Goal: Information Seeking & Learning: Learn about a topic

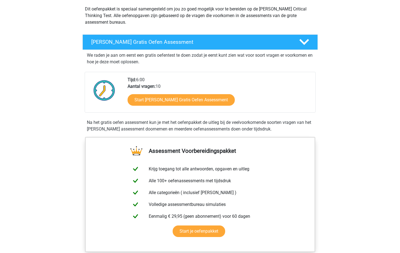
scroll to position [66, 0]
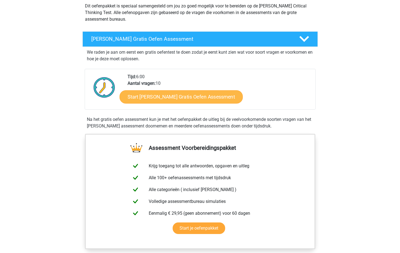
click at [181, 100] on link "Start Watson Glaser Gratis Oefen Assessment" at bounding box center [181, 96] width 123 height 13
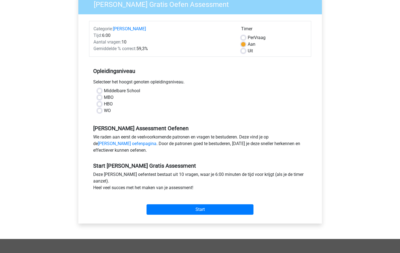
scroll to position [66, 0]
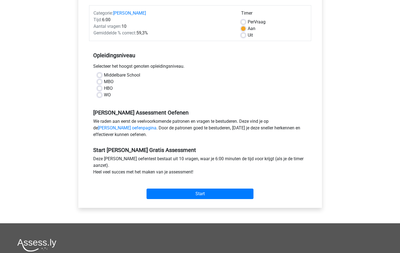
click at [104, 96] on label "WO" at bounding box center [107, 95] width 7 height 7
click at [100, 96] on input "WO" at bounding box center [99, 95] width 4 height 6
radio input "true"
click at [193, 191] on input "Start" at bounding box center [200, 193] width 107 height 10
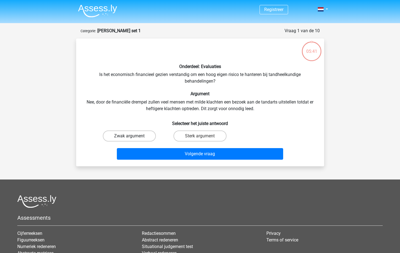
click at [129, 139] on label "Zwak argument" at bounding box center [129, 135] width 53 height 11
click at [129, 139] on input "Zwak argument" at bounding box center [131, 138] width 4 height 4
radio input "true"
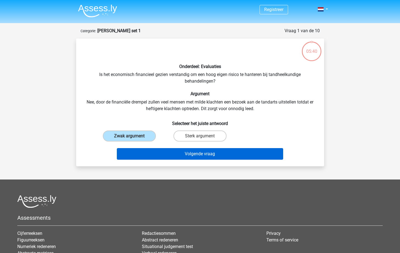
click at [168, 155] on button "Volgende vraag" at bounding box center [200, 154] width 166 height 12
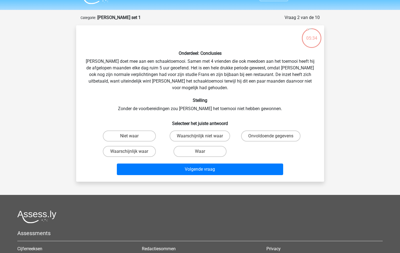
scroll to position [10, 0]
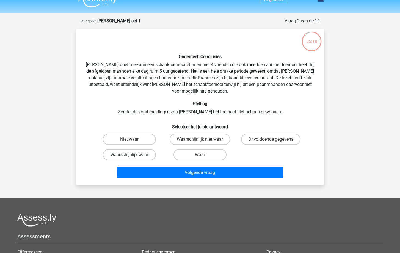
click at [147, 149] on label "Waarschijnlijk waar" at bounding box center [129, 154] width 53 height 11
click at [133, 155] on input "Waarschijnlijk waar" at bounding box center [131, 157] width 4 height 4
radio input "true"
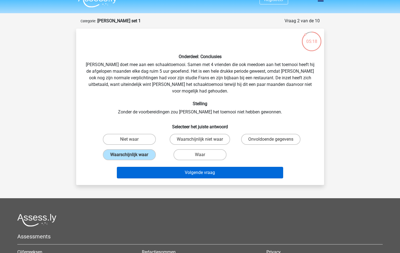
click at [168, 167] on button "Volgende vraag" at bounding box center [200, 173] width 166 height 12
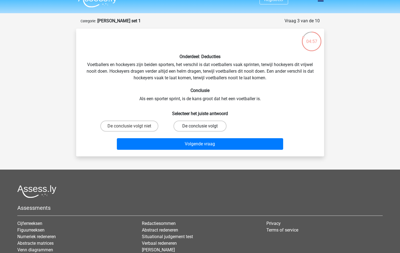
click at [189, 127] on label "De conclusie volgt" at bounding box center [200, 125] width 53 height 11
click at [200, 127] on input "De conclusie volgt" at bounding box center [202, 128] width 4 height 4
radio input "true"
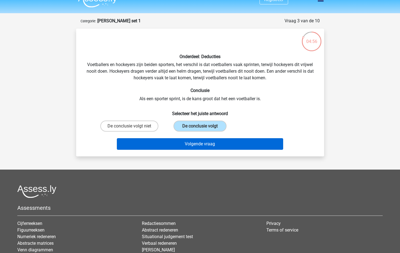
click at [189, 145] on button "Volgende vraag" at bounding box center [200, 144] width 166 height 12
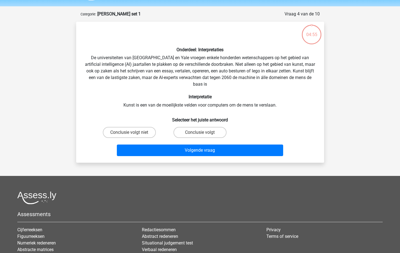
scroll to position [12, 0]
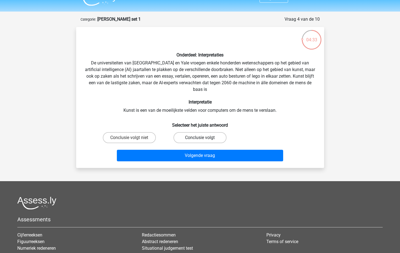
click at [194, 133] on label "Conclusie volgt" at bounding box center [200, 137] width 53 height 11
click at [200, 138] on input "Conclusie volgt" at bounding box center [202, 140] width 4 height 4
radio input "true"
click at [148, 135] on label "Conclusie volgt niet" at bounding box center [129, 137] width 53 height 11
click at [133, 138] on input "Conclusie volgt niet" at bounding box center [131, 140] width 4 height 4
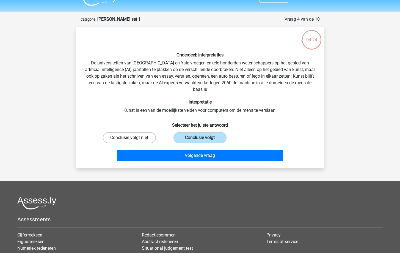
radio input "true"
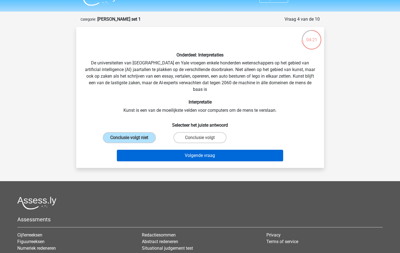
click at [173, 152] on button "Volgende vraag" at bounding box center [200, 156] width 166 height 12
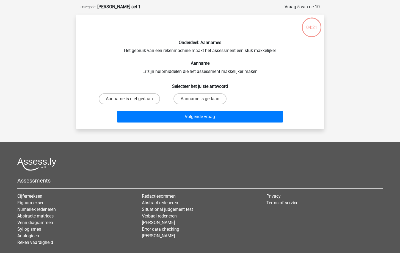
scroll to position [23, 0]
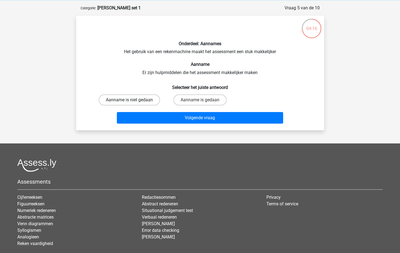
click at [139, 103] on label "Aanname is niet gedaan" at bounding box center [129, 99] width 61 height 11
click at [133, 103] on input "Aanname is niet gedaan" at bounding box center [131, 102] width 4 height 4
radio input "true"
click at [197, 99] on label "Aanname is gedaan" at bounding box center [200, 99] width 53 height 11
click at [200, 100] on input "Aanname is gedaan" at bounding box center [202, 102] width 4 height 4
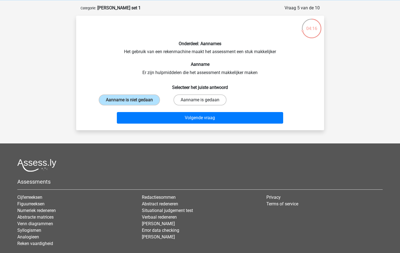
radio input "true"
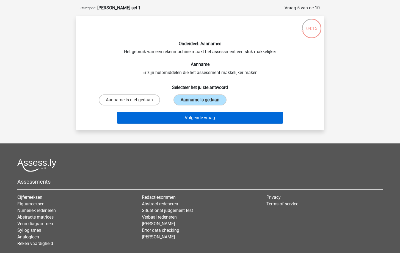
click at [200, 117] on button "Volgende vraag" at bounding box center [200, 118] width 166 height 12
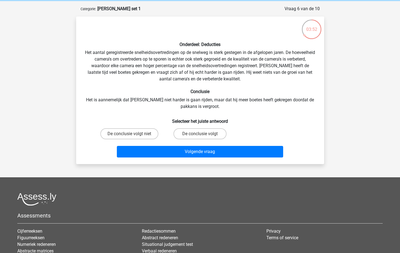
scroll to position [20, 0]
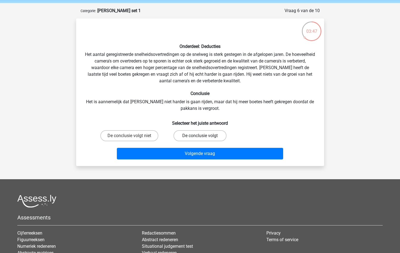
click at [194, 137] on label "De conclusie volgt" at bounding box center [200, 135] width 53 height 11
click at [200, 137] on input "De conclusie volgt" at bounding box center [202, 138] width 4 height 4
radio input "true"
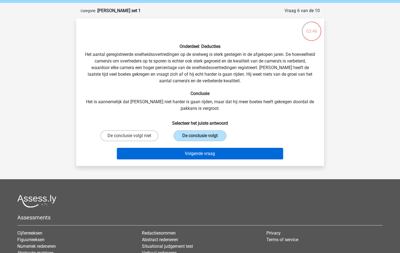
click at [189, 148] on button "Volgende vraag" at bounding box center [200, 154] width 166 height 12
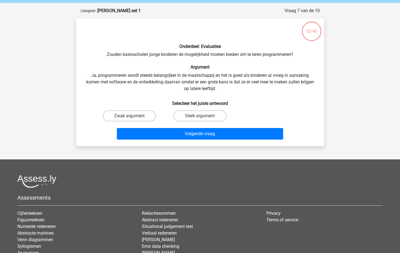
scroll to position [28, 0]
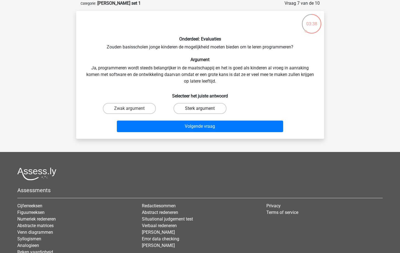
click at [193, 111] on label "Sterk argument" at bounding box center [200, 108] width 53 height 11
click at [200, 111] on input "Sterk argument" at bounding box center [202, 110] width 4 height 4
radio input "true"
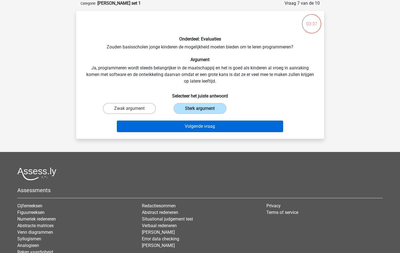
click at [193, 125] on button "Volgende vraag" at bounding box center [200, 126] width 166 height 12
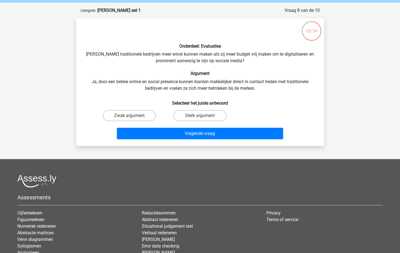
scroll to position [20, 0]
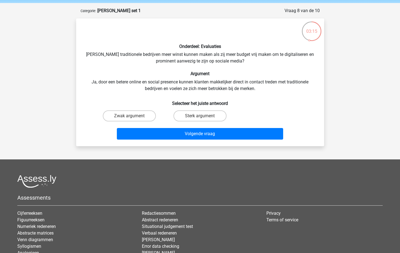
click at [131, 117] on input "Zwak argument" at bounding box center [131, 118] width 4 height 4
radio input "true"
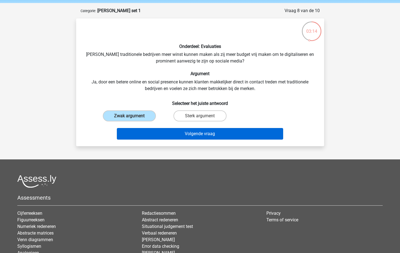
click at [150, 133] on button "Volgende vraag" at bounding box center [200, 134] width 166 height 12
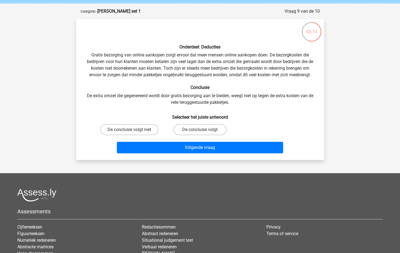
scroll to position [20, 0]
click at [147, 134] on label "De conclusie volgt niet" at bounding box center [129, 129] width 58 height 11
click at [133, 133] on input "De conclusie volgt niet" at bounding box center [131, 132] width 4 height 4
radio input "true"
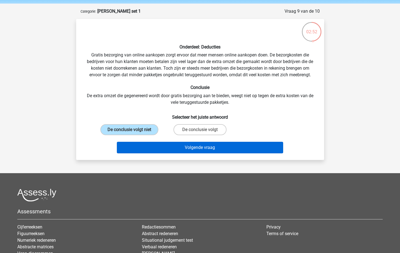
click at [168, 146] on button "Volgende vraag" at bounding box center [200, 148] width 166 height 12
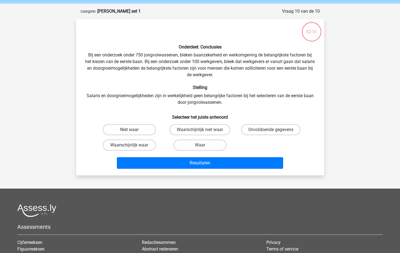
scroll to position [28, 0]
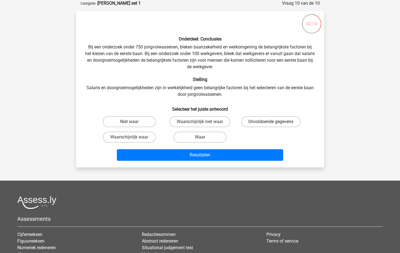
click at [276, 121] on label "Onvoldoende gegevens" at bounding box center [270, 121] width 59 height 11
click at [275, 122] on input "Onvoldoende gegevens" at bounding box center [273, 124] width 4 height 4
radio input "true"
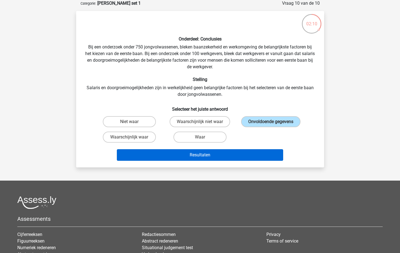
click at [228, 158] on button "Resultaten" at bounding box center [200, 155] width 166 height 12
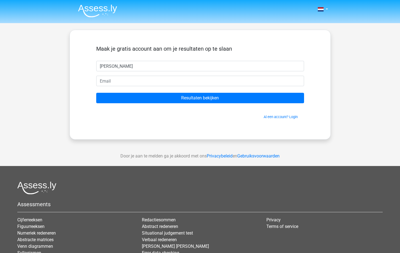
type input "[PERSON_NAME]"
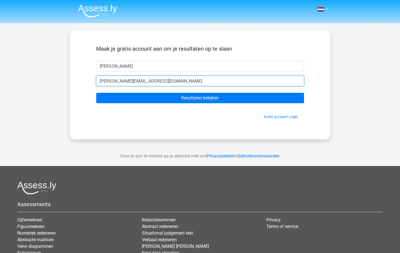
type input "[PERSON_NAME][EMAIL_ADDRESS][DOMAIN_NAME]"
click at [200, 98] on input "Resultaten bekijken" at bounding box center [200, 98] width 208 height 10
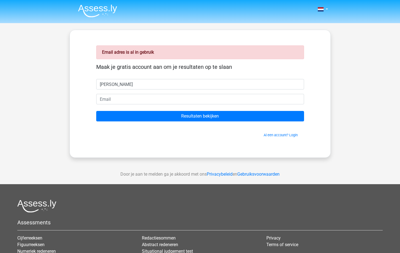
type input "marta"
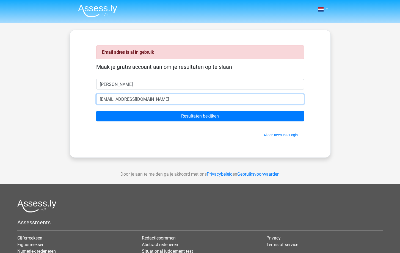
type input "mama.zarzoso2001@gmail.com"
click at [200, 116] on input "Resultaten bekijken" at bounding box center [200, 116] width 208 height 10
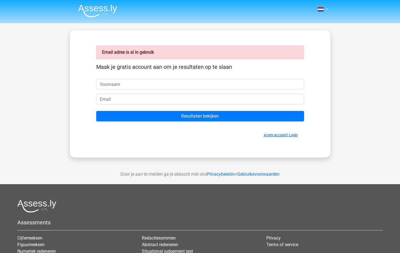
click at [287, 135] on link "Al een account? Login" at bounding box center [281, 135] width 34 height 4
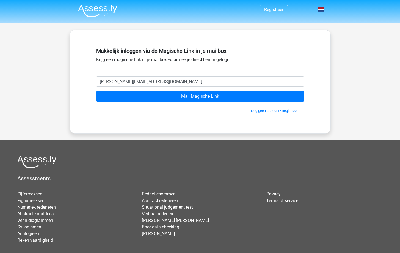
type input "marta.zarzosohueck@gmail.com"
click at [200, 96] on input "Mail Magische Link" at bounding box center [200, 96] width 208 height 10
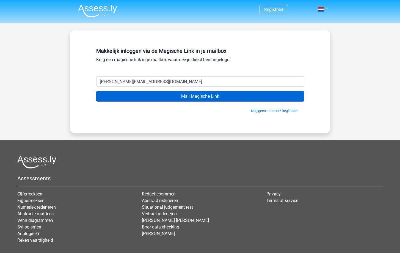
click at [176, 95] on input "Mail Magische Link" at bounding box center [200, 96] width 208 height 10
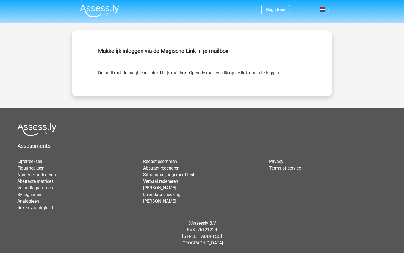
click at [98, 15] on img at bounding box center [99, 10] width 39 height 13
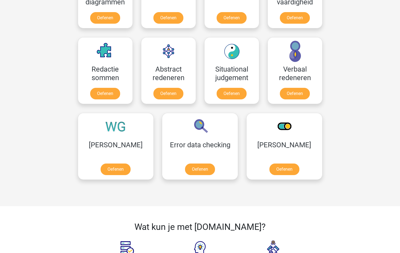
scroll to position [372, 0]
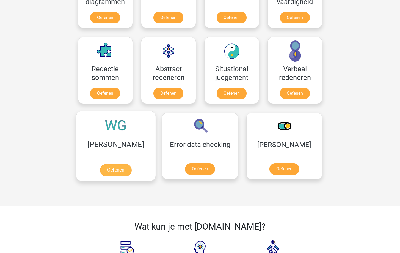
click at [100, 174] on link "Oefenen" at bounding box center [115, 170] width 31 height 12
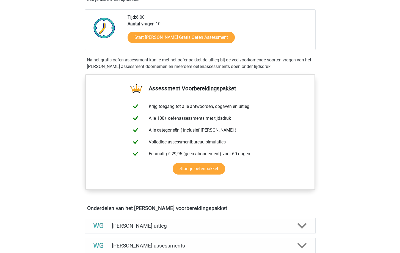
scroll to position [126, 0]
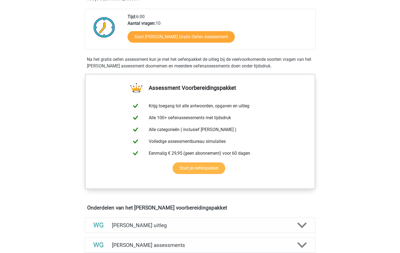
click at [193, 174] on link "Start je oefenpakket" at bounding box center [199, 168] width 53 height 12
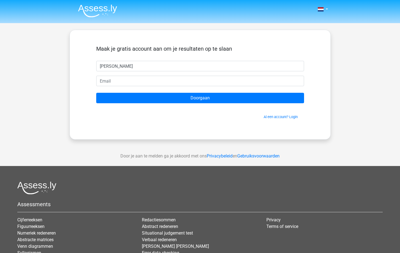
type input "[PERSON_NAME]"
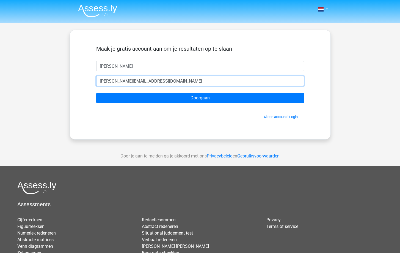
type input "marta.zarzosohueck@gmail.com"
click at [200, 98] on input "Doorgaan" at bounding box center [200, 98] width 208 height 10
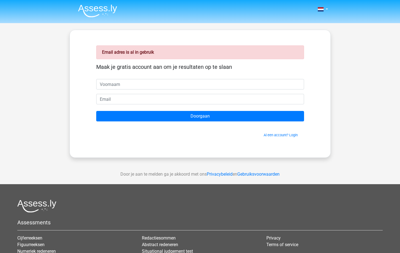
click at [276, 139] on div "Email adres is al in gebruik Maak je gratis account aan om je resultaten op te …" at bounding box center [200, 93] width 234 height 101
click at [276, 137] on link "Al een account? Login" at bounding box center [281, 135] width 34 height 4
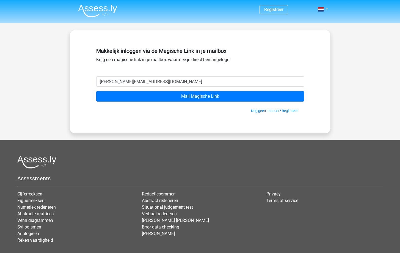
type input "marta.zarzosohueck@gmail.com"
click at [200, 96] on input "Mail Magische Link" at bounding box center [200, 96] width 208 height 10
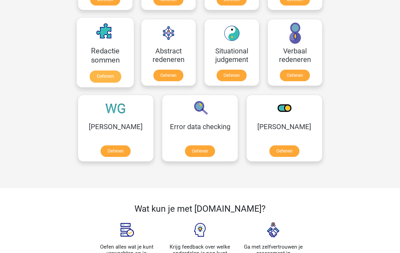
scroll to position [442, 0]
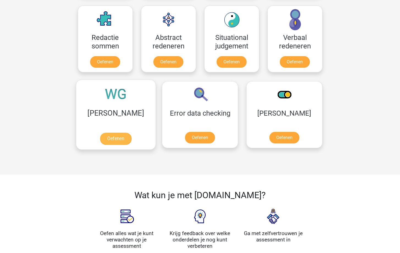
click at [102, 140] on link "Oefenen" at bounding box center [115, 139] width 31 height 12
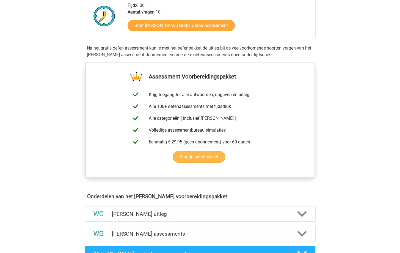
scroll to position [147, 0]
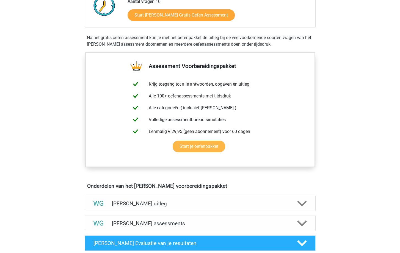
click at [206, 147] on link "Start je oefenpakket" at bounding box center [199, 147] width 53 height 12
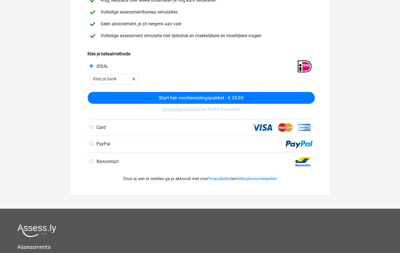
scroll to position [86, 0]
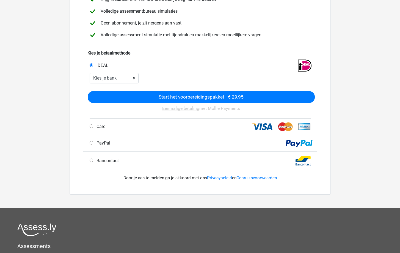
click at [180, 123] on div "Card" at bounding box center [144, 126] width 117 height 7
click at [112, 127] on div "Card" at bounding box center [144, 126] width 117 height 7
click at [90, 126] on input "Card" at bounding box center [92, 126] width 4 height 4
radio input "true"
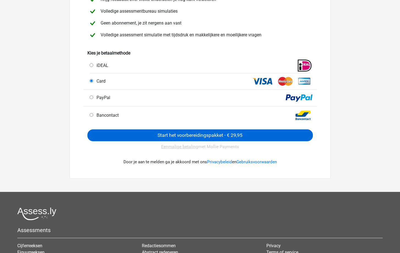
click at [116, 133] on input "Start het voorbereidingspakket - € 29,95" at bounding box center [200, 135] width 226 height 12
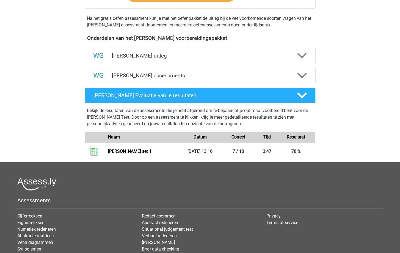
scroll to position [320, 0]
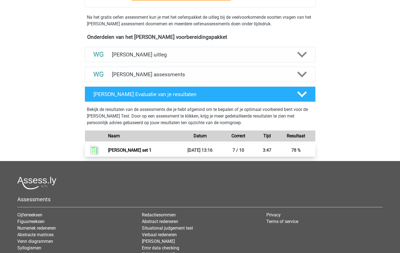
click at [144, 148] on link "Watson glaser set 1" at bounding box center [129, 149] width 43 height 5
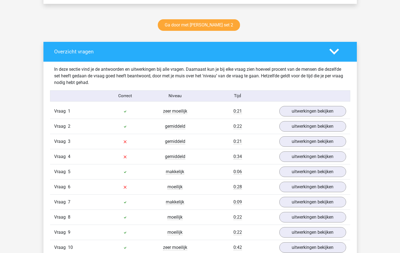
scroll to position [293, 0]
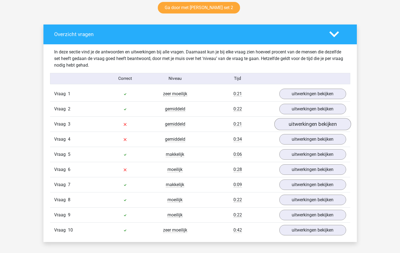
click at [317, 121] on link "uitwerkingen bekijken" at bounding box center [312, 124] width 77 height 12
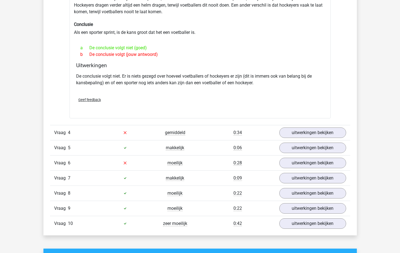
scroll to position [446, 0]
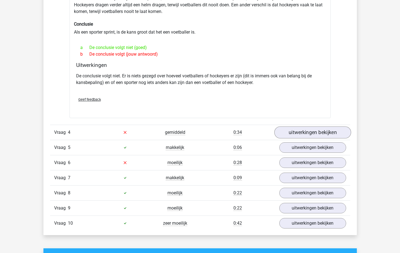
click at [309, 134] on link "uitwerkingen bekijken" at bounding box center [312, 132] width 77 height 12
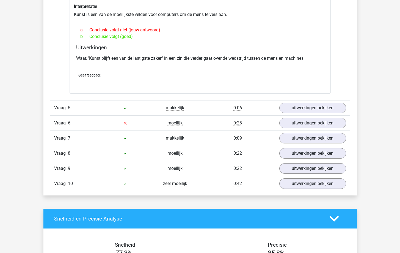
scroll to position [636, 0]
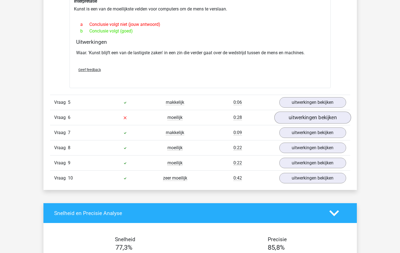
click at [305, 116] on link "uitwerkingen bekijken" at bounding box center [312, 117] width 77 height 12
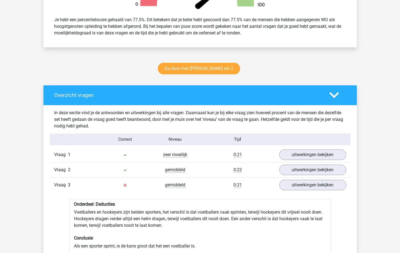
scroll to position [275, 0]
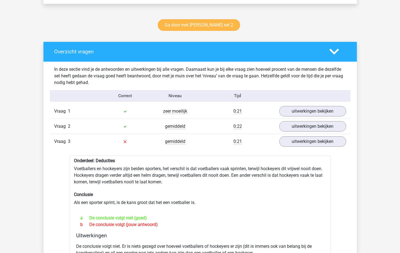
click at [217, 25] on link "Ga door met watson glaser set 2" at bounding box center [199, 25] width 82 height 12
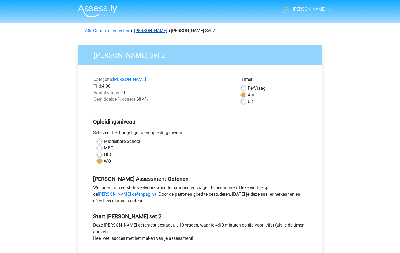
click at [140, 31] on link "[PERSON_NAME]" at bounding box center [150, 30] width 33 height 5
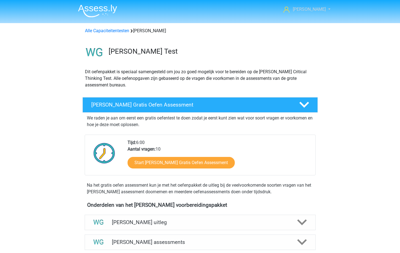
click at [312, 10] on span "[PERSON_NAME]" at bounding box center [309, 9] width 33 height 5
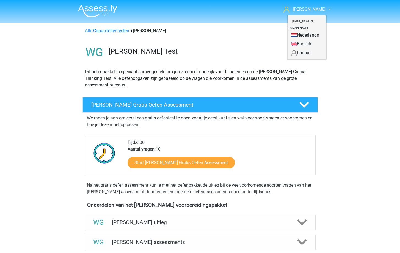
click at [342, 50] on div "marta marta.zarzosohueck@gmail.com Nederlands English" at bounding box center [200, 237] width 400 height 474
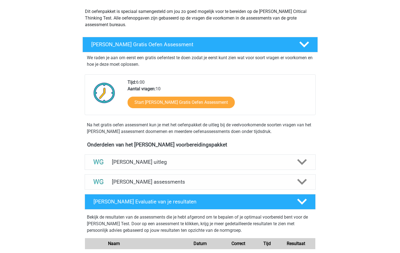
scroll to position [137, 0]
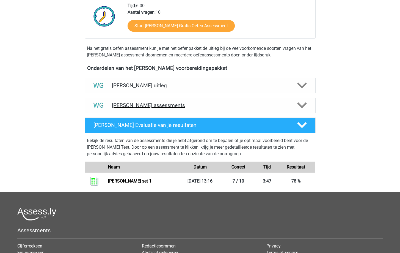
click at [299, 108] on icon at bounding box center [302, 105] width 10 height 10
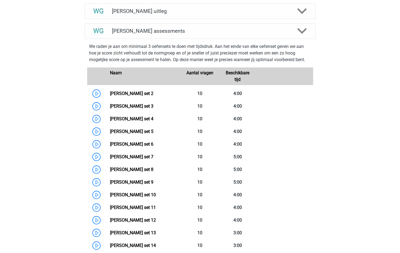
scroll to position [160, 0]
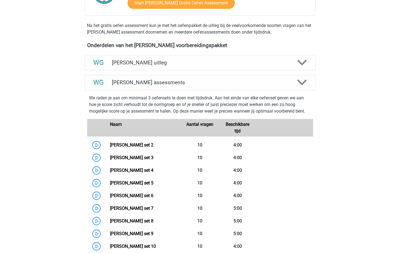
click at [295, 72] on div "Watson Glaser uitleg Bij de Watson Glaser Critical Thinking Test wordt getoetst…" at bounding box center [200, 63] width 252 height 20
click at [312, 64] on div "Watson Glaser uitleg" at bounding box center [200, 62] width 231 height 15
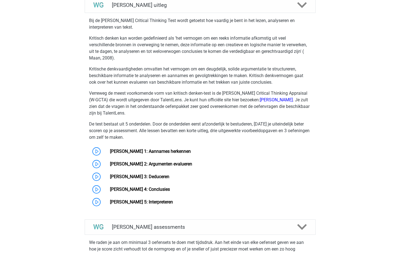
scroll to position [218, 0]
click at [167, 190] on link "Watson Glaser 4: Conclusies" at bounding box center [140, 188] width 60 height 5
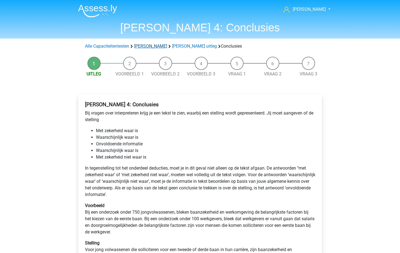
click at [155, 45] on link "[PERSON_NAME]" at bounding box center [150, 45] width 33 height 5
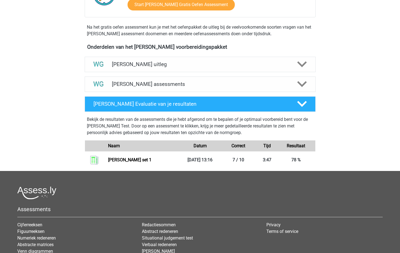
scroll to position [158, 0]
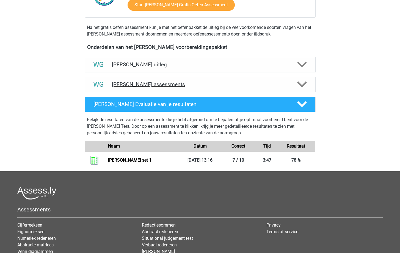
click at [302, 81] on icon at bounding box center [302, 84] width 10 height 10
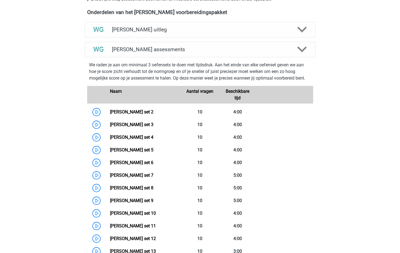
scroll to position [193, 0]
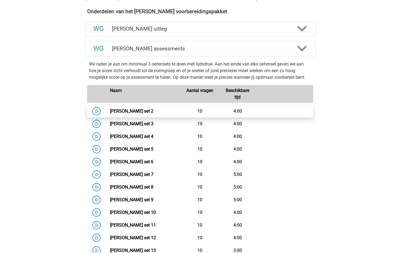
click at [110, 111] on link "Watson Glaser set 2" at bounding box center [131, 110] width 43 height 5
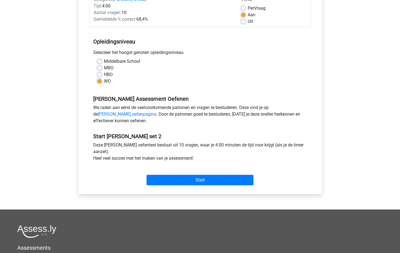
scroll to position [81, 0]
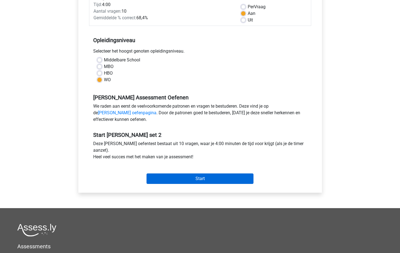
click at [187, 176] on input "Start" at bounding box center [200, 178] width 107 height 10
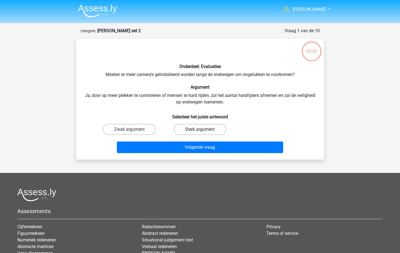
click at [186, 128] on label "Sterk argument" at bounding box center [200, 129] width 53 height 11
click at [200, 129] on input "Sterk argument" at bounding box center [202, 131] width 4 height 4
radio input "true"
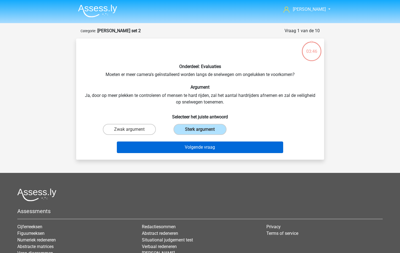
click at [205, 144] on button "Volgende vraag" at bounding box center [200, 147] width 166 height 12
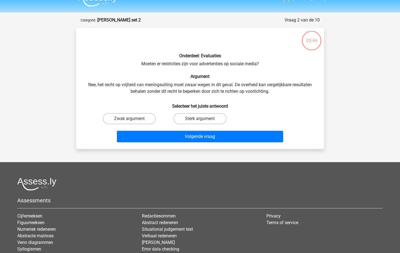
scroll to position [10, 0]
click at [132, 116] on label "Zwak argument" at bounding box center [129, 118] width 53 height 11
click at [132, 119] on input "Zwak argument" at bounding box center [131, 121] width 4 height 4
radio input "true"
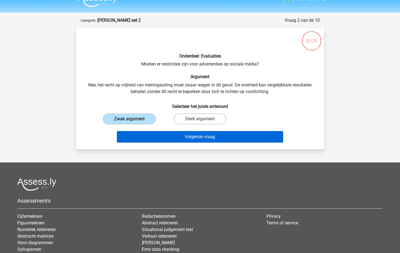
click at [232, 135] on button "Volgende vraag" at bounding box center [200, 137] width 166 height 12
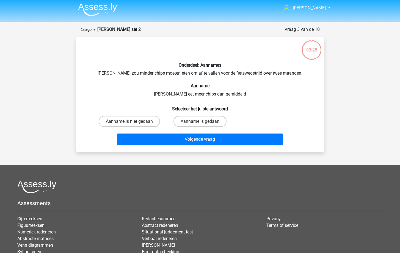
scroll to position [1, 0]
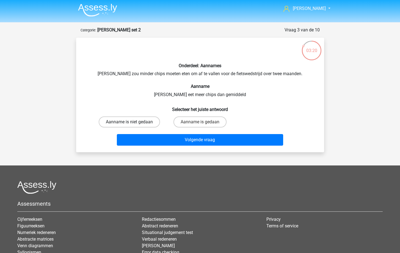
click at [134, 123] on label "Aanname is niet gedaan" at bounding box center [129, 121] width 61 height 11
click at [133, 123] on input "Aanname is niet gedaan" at bounding box center [131, 124] width 4 height 4
radio input "true"
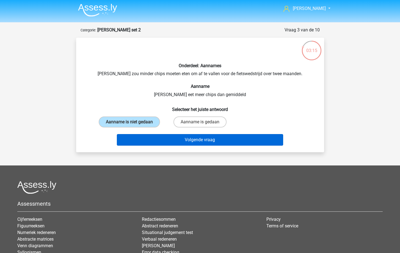
click at [200, 138] on button "Volgende vraag" at bounding box center [200, 140] width 166 height 12
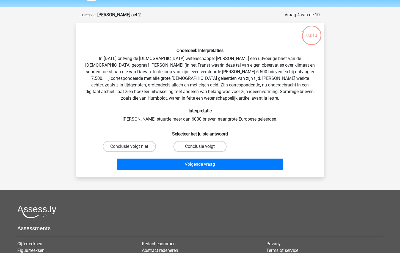
scroll to position [16, 0]
click at [202, 147] on input "Conclusie volgt" at bounding box center [202, 148] width 4 height 4
radio input "true"
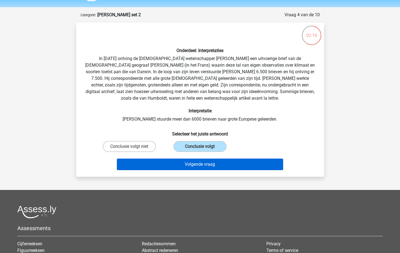
click at [205, 163] on button "Volgende vraag" at bounding box center [200, 164] width 166 height 12
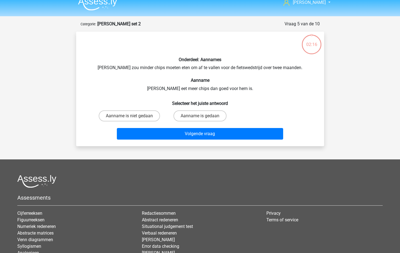
scroll to position [0, 0]
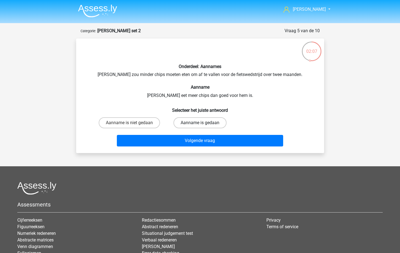
click at [198, 121] on label "Aanname is gedaan" at bounding box center [200, 122] width 53 height 11
click at [200, 123] on input "Aanname is gedaan" at bounding box center [202, 125] width 4 height 4
radio input "true"
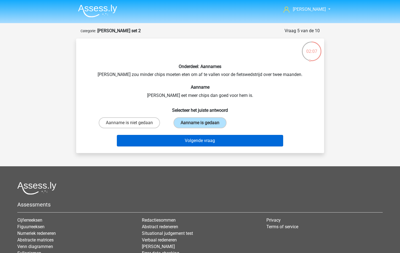
click at [209, 144] on button "Volgende vraag" at bounding box center [200, 141] width 166 height 12
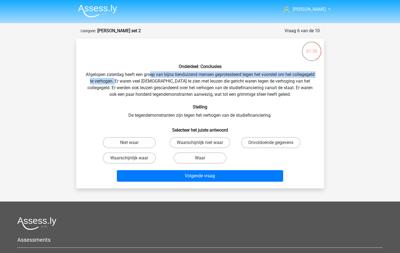
drag, startPoint x: 160, startPoint y: 77, endPoint x: 136, endPoint y: 81, distance: 23.8
click at [136, 81] on div "Onderdeel: Conclusies Afgelopen zaterdag heeft een groep van bijna tienduizend …" at bounding box center [200, 113] width 244 height 141
click at [132, 144] on input "Niet waar" at bounding box center [131, 144] width 4 height 4
radio input "true"
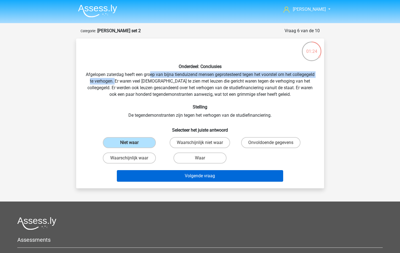
click at [199, 177] on button "Volgende vraag" at bounding box center [200, 176] width 166 height 12
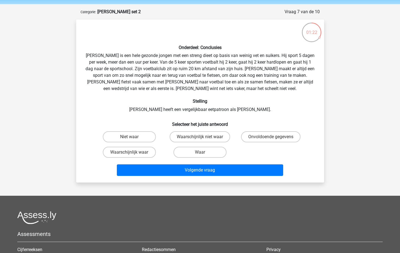
scroll to position [19, 0]
click at [272, 137] on input "Onvoldoende gegevens" at bounding box center [273, 139] width 4 height 4
radio input "true"
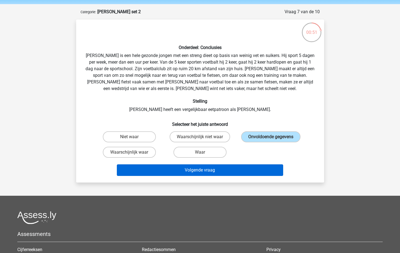
click at [225, 171] on button "Volgende vraag" at bounding box center [200, 170] width 166 height 12
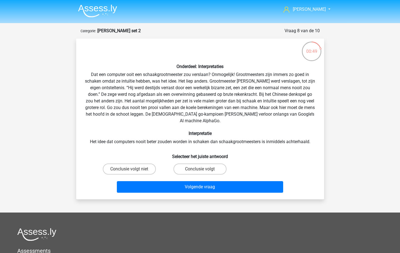
scroll to position [0, 0]
click at [207, 163] on label "Conclusie volgt" at bounding box center [200, 168] width 53 height 11
click at [204, 169] on input "Conclusie volgt" at bounding box center [202, 171] width 4 height 4
radio input "true"
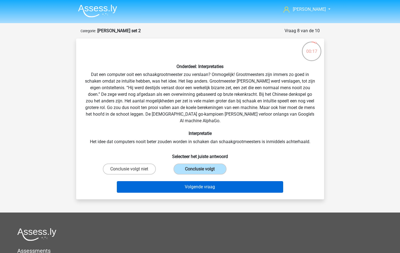
click at [202, 181] on button "Volgende vraag" at bounding box center [200, 187] width 166 height 12
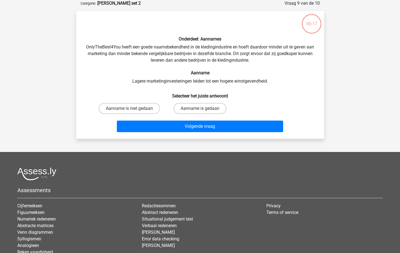
scroll to position [4, 0]
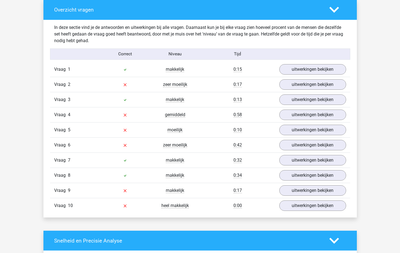
scroll to position [317, 0]
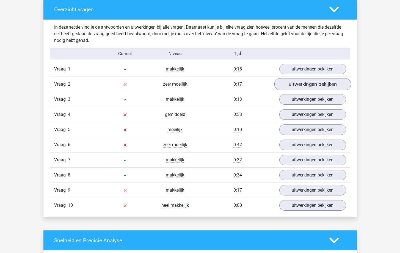
click at [315, 81] on link "uitwerkingen bekijken" at bounding box center [312, 84] width 77 height 12
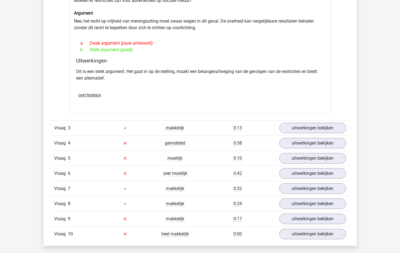
scroll to position [431, 0]
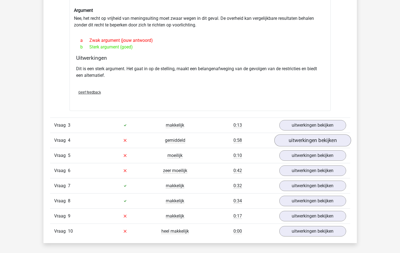
click at [301, 144] on link "uitwerkingen bekijken" at bounding box center [312, 140] width 77 height 12
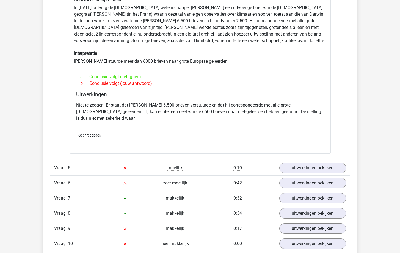
scroll to position [595, 0]
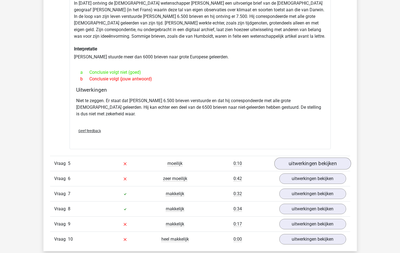
click at [300, 159] on link "uitwerkingen bekijken" at bounding box center [312, 163] width 77 height 12
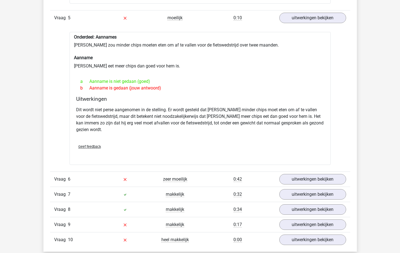
scroll to position [754, 0]
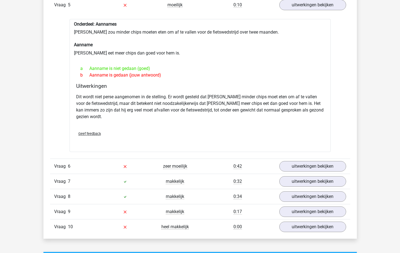
click at [305, 160] on link "uitwerkingen bekijken" at bounding box center [312, 166] width 77 height 12
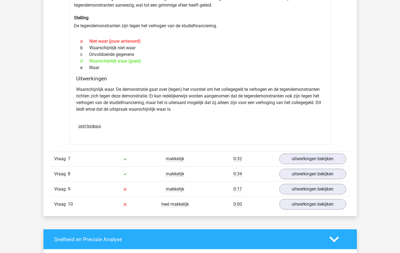
scroll to position [964, 0]
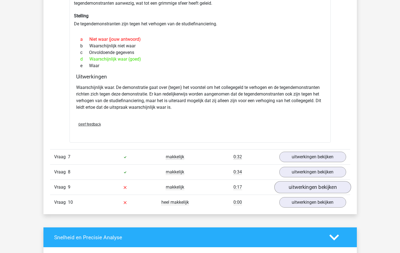
click at [294, 181] on link "uitwerkingen bekijken" at bounding box center [312, 187] width 77 height 12
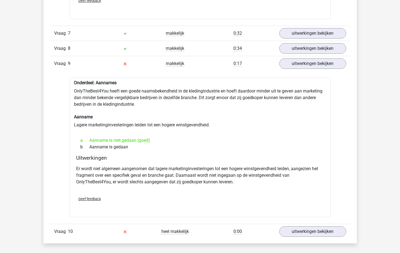
scroll to position [1088, 0]
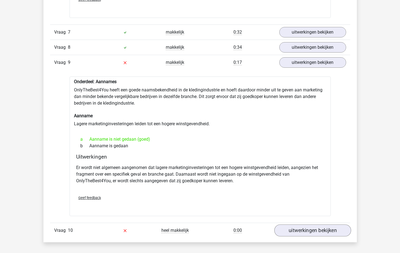
click at [295, 224] on link "uitwerkingen bekijken" at bounding box center [312, 230] width 77 height 12
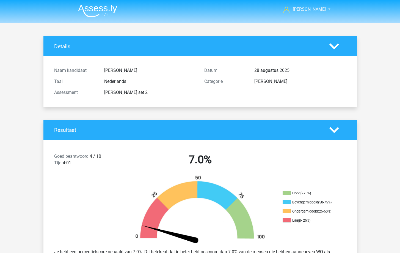
scroll to position [0, 0]
click at [331, 45] on polygon at bounding box center [335, 46] width 10 height 6
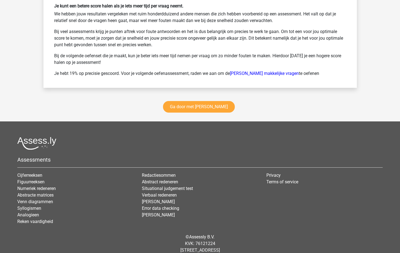
scroll to position [1666, 0]
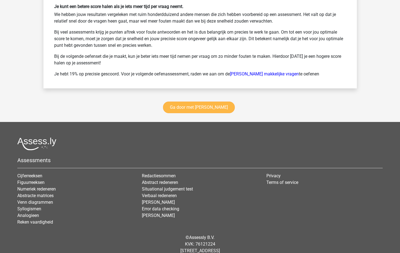
click at [216, 101] on link "Ga door met watson glaser" at bounding box center [199, 107] width 72 height 12
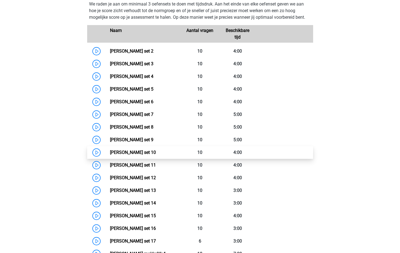
scroll to position [197, 0]
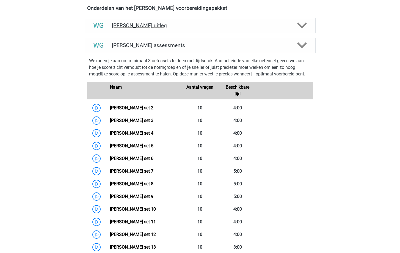
click at [232, 32] on div "[PERSON_NAME] uitleg" at bounding box center [200, 25] width 231 height 15
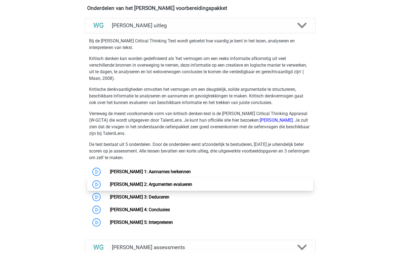
scroll to position [257, 0]
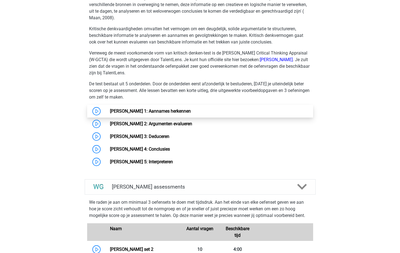
click at [110, 109] on link "[PERSON_NAME] 1: Aannames herkennen" at bounding box center [150, 110] width 81 height 5
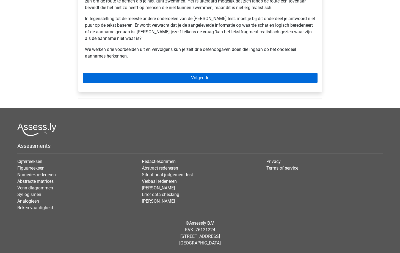
scroll to position [185, 0]
click at [203, 75] on link "Volgende" at bounding box center [200, 78] width 235 height 10
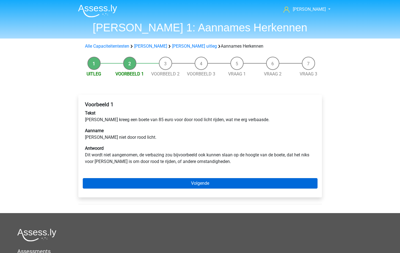
click at [215, 178] on link "Volgende" at bounding box center [200, 183] width 235 height 10
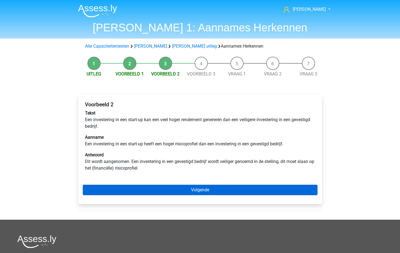
click at [215, 190] on link "Volgende" at bounding box center [200, 190] width 235 height 10
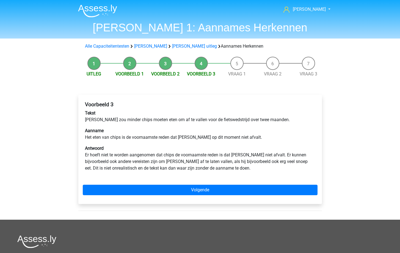
click at [215, 190] on link "Volgende" at bounding box center [200, 190] width 235 height 10
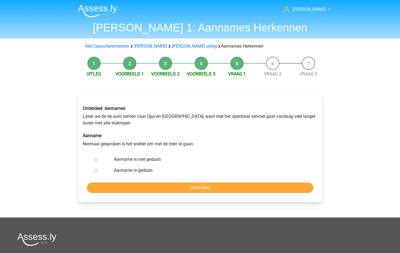
click at [155, 160] on label "Aanname is niet gedaan" at bounding box center [209, 159] width 190 height 7
click at [98, 160] on input "Aanname is niet gedaan" at bounding box center [96, 160] width 4 height 4
radio input "true"
click at [176, 192] on input "Controleer" at bounding box center [200, 187] width 227 height 10
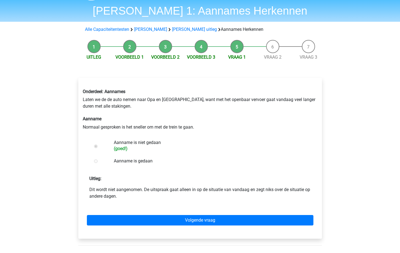
scroll to position [45, 0]
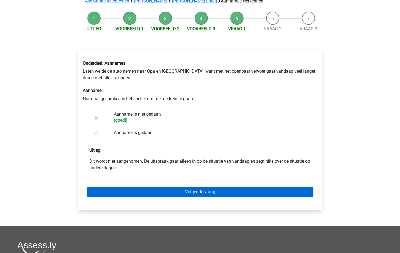
click at [178, 196] on link "Volgende vraag" at bounding box center [200, 191] width 227 height 10
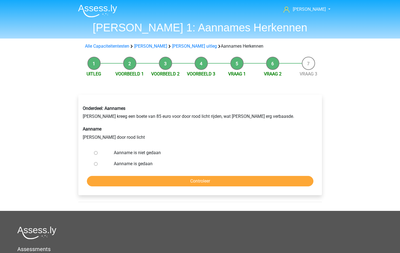
click at [133, 164] on label "Aanname is gedaan" at bounding box center [209, 163] width 190 height 7
click at [98, 164] on input "Aanname is gedaan" at bounding box center [96, 164] width 4 height 4
radio input "true"
click at [148, 177] on input "Controleer" at bounding box center [200, 181] width 227 height 10
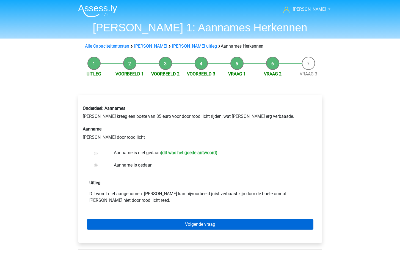
click at [211, 226] on link "Volgende vraag" at bounding box center [200, 224] width 227 height 10
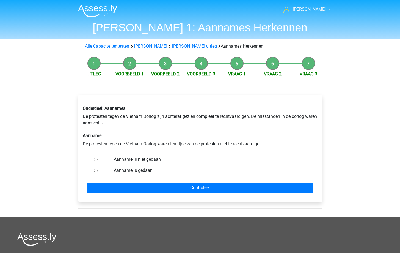
click at [146, 159] on label "Aanname is niet gedaan" at bounding box center [209, 159] width 190 height 7
click at [98, 159] on input "Aanname is niet gedaan" at bounding box center [96, 160] width 4 height 4
radio input "true"
click at [141, 170] on label "Aanname is gedaan" at bounding box center [209, 170] width 190 height 7
click at [98, 170] on input "Aanname is gedaan" at bounding box center [96, 171] width 4 height 4
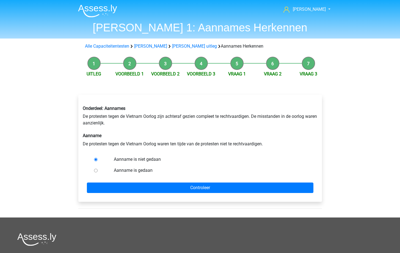
radio input "true"
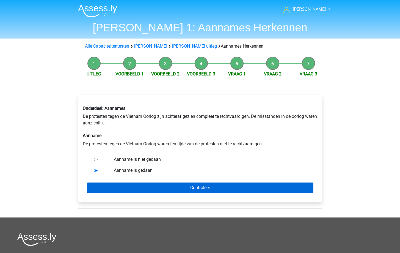
click at [144, 185] on input "Controleer" at bounding box center [200, 187] width 227 height 10
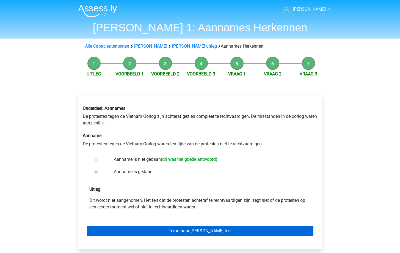
click at [178, 233] on link "Terug naar watson glaser test" at bounding box center [200, 231] width 227 height 10
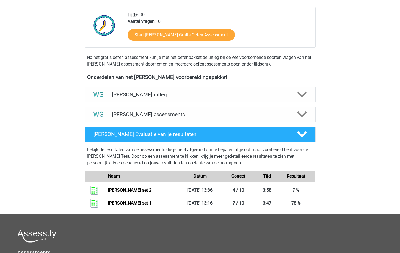
scroll to position [136, 0]
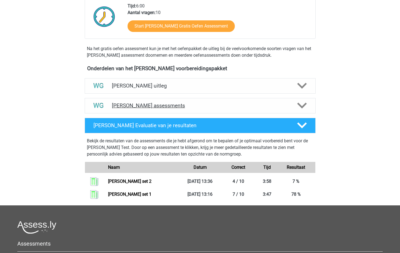
click at [299, 107] on icon at bounding box center [302, 106] width 10 height 10
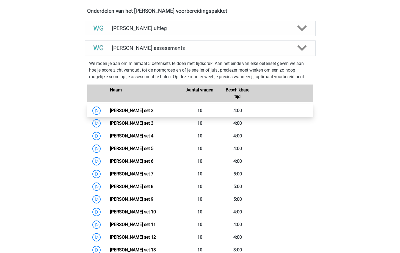
scroll to position [230, 0]
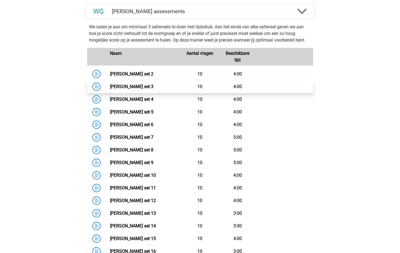
click at [110, 87] on link "Watson Glaser set 3" at bounding box center [131, 86] width 43 height 5
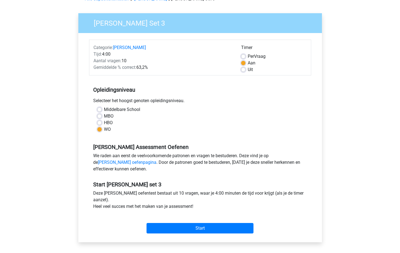
scroll to position [47, 0]
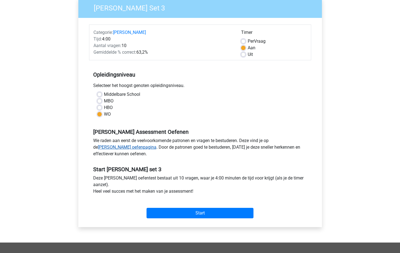
click at [157, 144] on link "[PERSON_NAME] oefenpagina" at bounding box center [127, 146] width 59 height 5
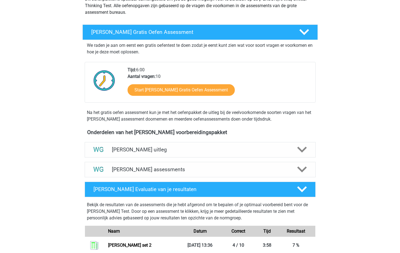
scroll to position [95, 0]
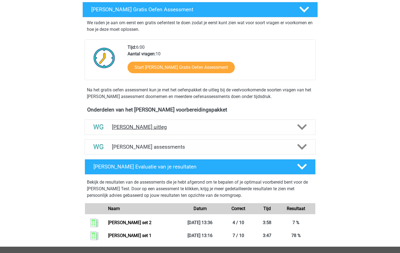
click at [251, 122] on div "[PERSON_NAME] uitleg" at bounding box center [200, 126] width 231 height 15
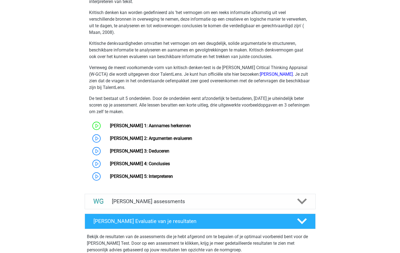
scroll to position [243, 0]
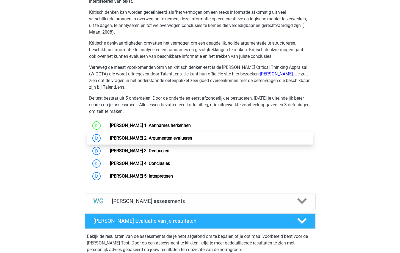
click at [110, 138] on link "[PERSON_NAME] 2: Argumenten evalueren" at bounding box center [151, 137] width 82 height 5
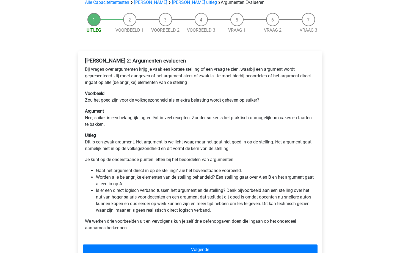
scroll to position [61, 0]
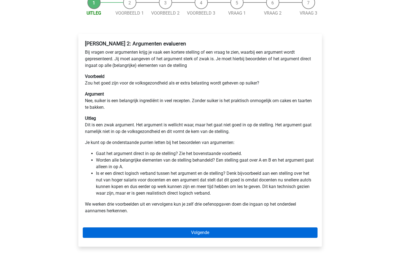
click at [198, 231] on link "Volgende" at bounding box center [200, 232] width 235 height 10
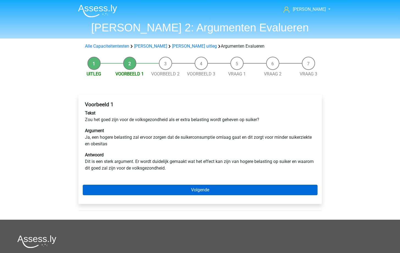
click at [210, 194] on link "Volgende" at bounding box center [200, 190] width 235 height 10
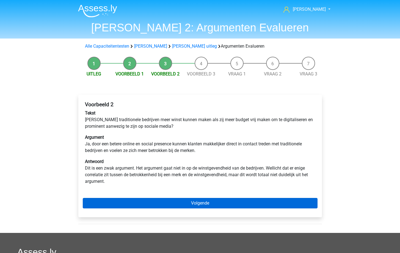
click at [190, 205] on link "Volgende" at bounding box center [200, 203] width 235 height 10
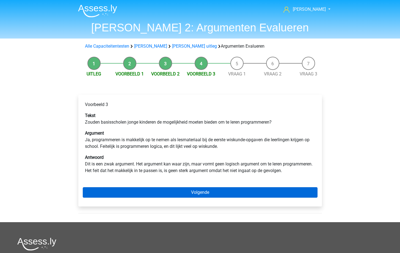
click at [188, 188] on link "Volgende" at bounding box center [200, 192] width 235 height 10
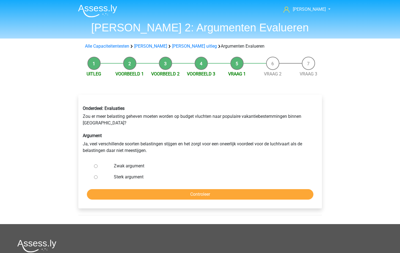
click at [117, 168] on label "Zwak argument" at bounding box center [209, 166] width 190 height 7
click at [98, 168] on input "Zwak argument" at bounding box center [96, 166] width 4 height 4
radio input "true"
click at [146, 191] on input "Controleer" at bounding box center [200, 194] width 227 height 10
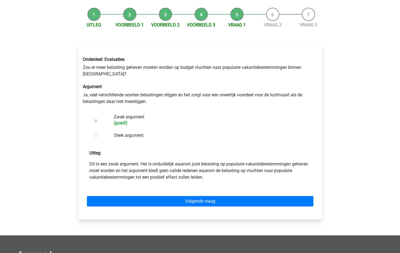
scroll to position [57, 0]
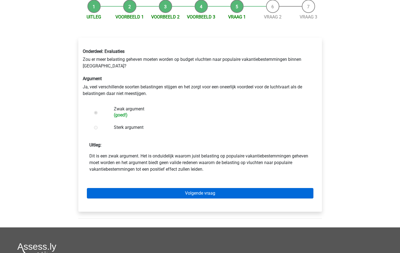
click at [146, 191] on link "Volgende vraag" at bounding box center [200, 193] width 227 height 10
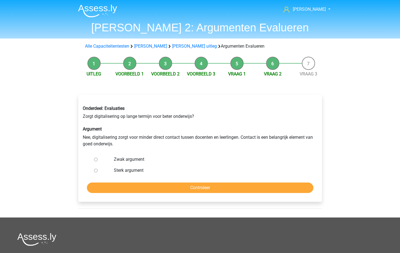
click at [141, 157] on label "Zwak argument" at bounding box center [209, 159] width 190 height 7
click at [98, 158] on input "Zwak argument" at bounding box center [96, 160] width 4 height 4
radio input "true"
click at [138, 172] on label "Sterk argument" at bounding box center [209, 170] width 190 height 7
click at [98, 172] on input "Sterk argument" at bounding box center [96, 171] width 4 height 4
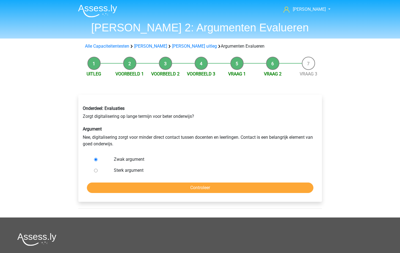
radio input "true"
click at [142, 185] on input "Controleer" at bounding box center [200, 187] width 227 height 10
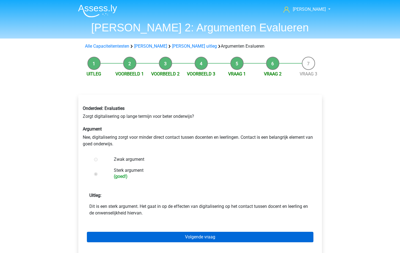
click at [186, 232] on link "Volgende vraag" at bounding box center [200, 237] width 227 height 10
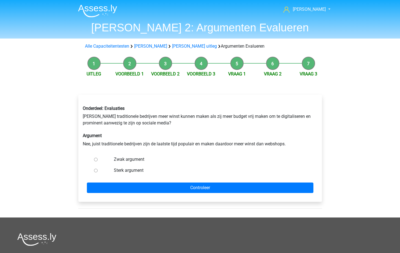
click at [96, 160] on input "Zwak argument" at bounding box center [96, 160] width 4 height 4
radio input "true"
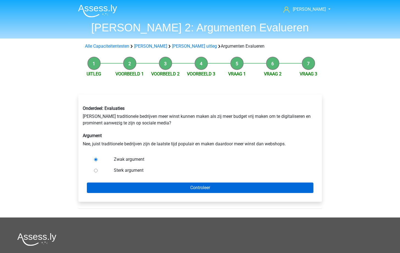
click at [143, 187] on input "Controleer" at bounding box center [200, 187] width 227 height 10
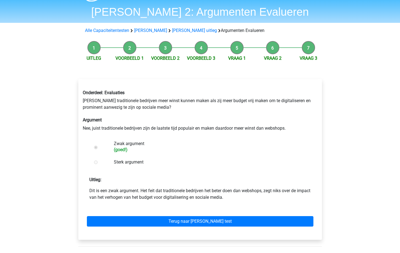
scroll to position [25, 0]
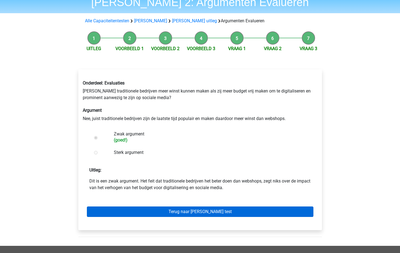
click at [146, 210] on link "Terug naar watson glaser test" at bounding box center [200, 211] width 227 height 10
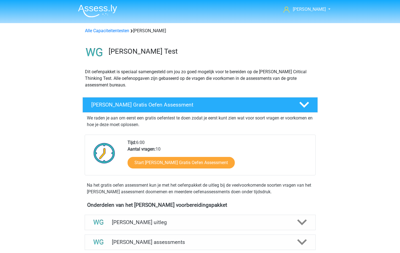
scroll to position [188, 0]
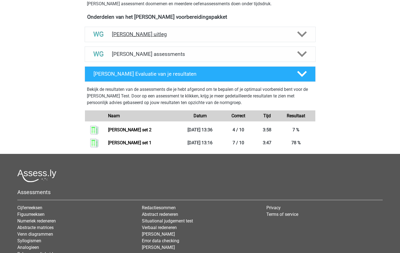
click at [305, 32] on icon at bounding box center [302, 34] width 10 height 10
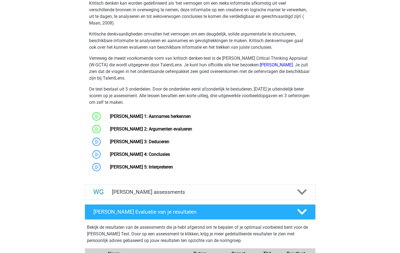
scroll to position [252, 0]
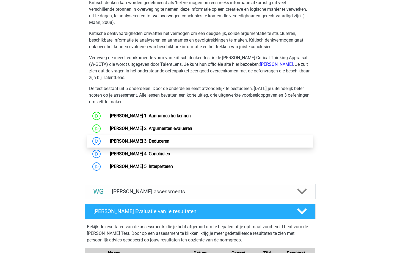
click at [110, 141] on link "[PERSON_NAME] [PERSON_NAME] 3: Deduceren" at bounding box center [139, 140] width 59 height 5
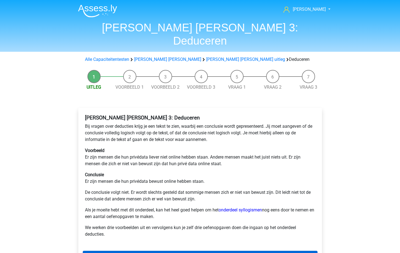
click at [186, 251] on link "Volgende" at bounding box center [200, 256] width 235 height 10
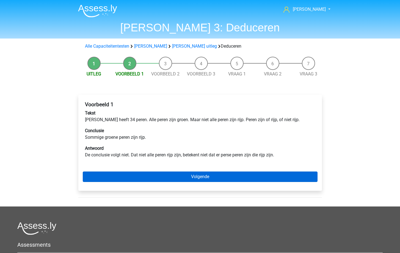
click at [117, 172] on link "Volgende" at bounding box center [200, 176] width 235 height 10
click at [133, 179] on link "Volgende" at bounding box center [200, 176] width 235 height 10
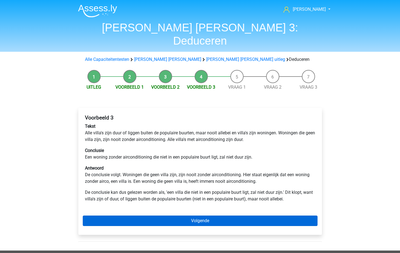
click at [161, 215] on link "Volgende" at bounding box center [200, 220] width 235 height 10
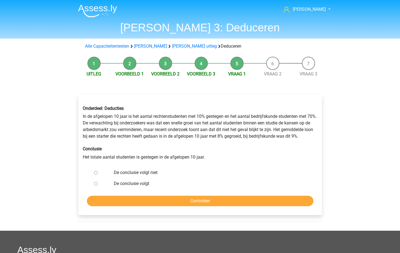
click at [140, 174] on label "De conclusie volgt niet" at bounding box center [209, 172] width 190 height 7
click at [98, 174] on input "De conclusie volgt niet" at bounding box center [96, 173] width 4 height 4
radio input "true"
click at [157, 197] on input "Controleer" at bounding box center [200, 201] width 227 height 10
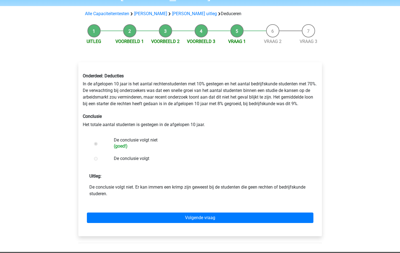
scroll to position [39, 0]
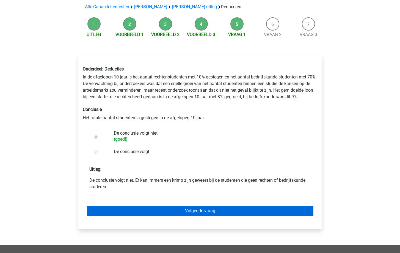
click at [164, 211] on link "Volgende vraag" at bounding box center [200, 210] width 227 height 10
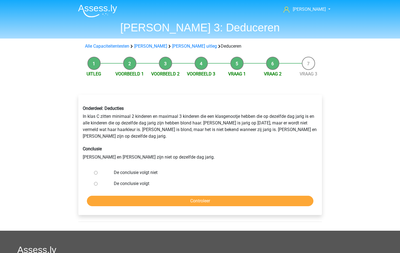
click at [183, 188] on form "De conclusie volgt niet De conclusie volgt Controleer" at bounding box center [200, 186] width 235 height 39
click at [147, 169] on label "De conclusie volgt niet" at bounding box center [209, 172] width 190 height 7
click at [98, 171] on input "De conclusie volgt niet" at bounding box center [96, 173] width 4 height 4
radio input "true"
click at [158, 196] on input "Controleer" at bounding box center [200, 201] width 227 height 10
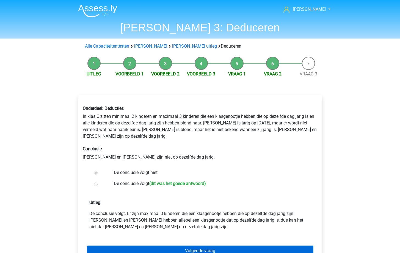
click at [194, 246] on link "Volgende vraag" at bounding box center [200, 250] width 227 height 10
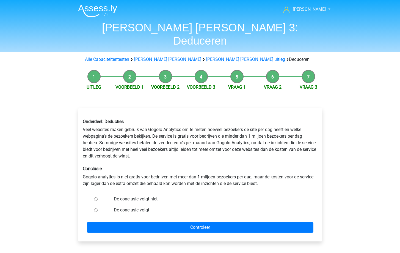
click at [158, 207] on label "De conclusie volgt" at bounding box center [209, 210] width 190 height 7
click at [98, 208] on input "De conclusie volgt" at bounding box center [96, 210] width 4 height 4
radio input "true"
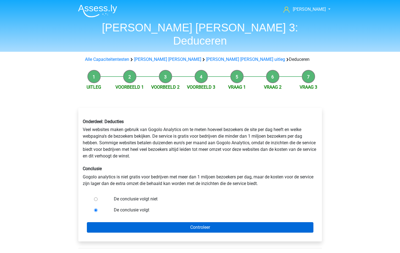
click at [167, 222] on input "Controleer" at bounding box center [200, 227] width 227 height 10
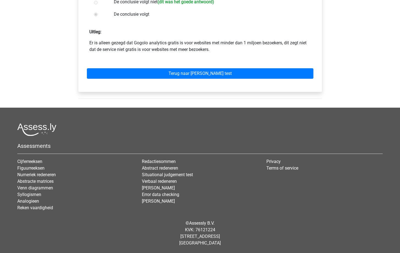
scroll to position [183, 0]
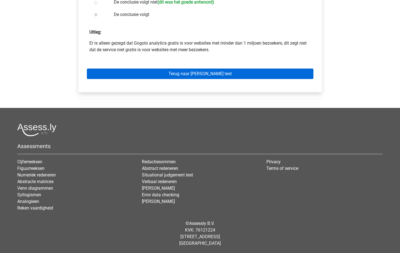
click at [225, 70] on link "Terug naar [PERSON_NAME] test" at bounding box center [200, 73] width 227 height 10
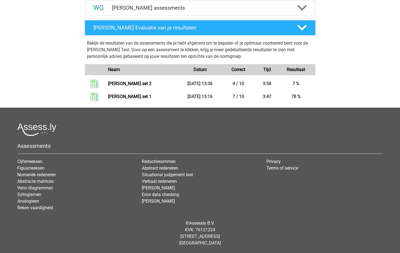
scroll to position [234, 0]
click at [263, 29] on h4 "Watson Glaser Evaluatie van je resultaten" at bounding box center [191, 27] width 195 height 6
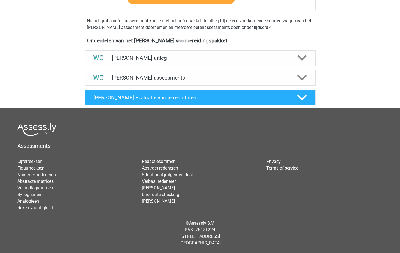
scroll to position [164, 0]
click at [256, 79] on h4 "Watson Glaser assessments" at bounding box center [200, 78] width 177 height 6
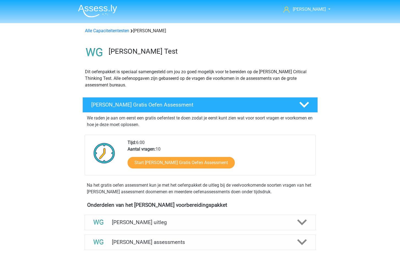
scroll to position [75, 0]
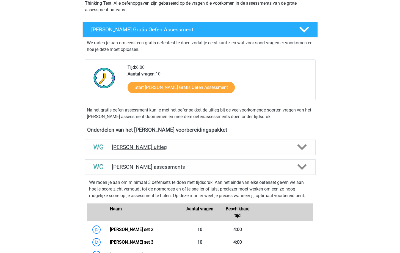
click at [187, 143] on div "Watson Glaser uitleg" at bounding box center [200, 146] width 231 height 15
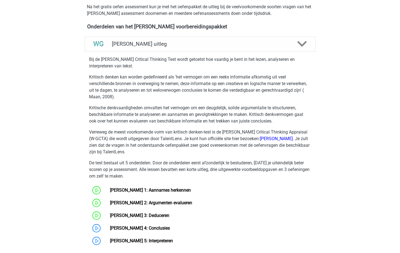
scroll to position [427, 0]
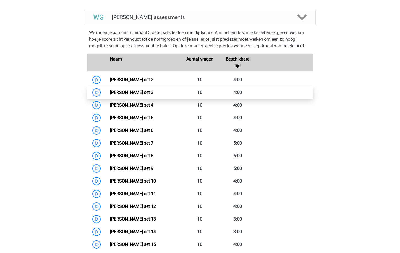
click at [110, 91] on link "Watson Glaser set 3" at bounding box center [131, 92] width 43 height 5
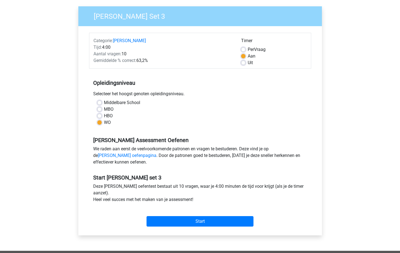
scroll to position [66, 0]
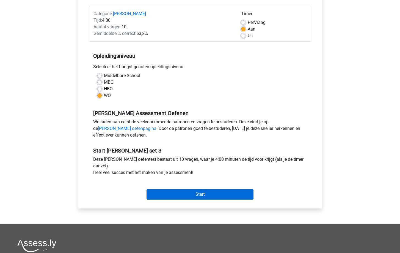
click at [179, 196] on input "Start" at bounding box center [200, 194] width 107 height 10
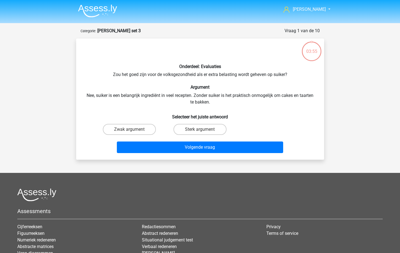
click at [133, 130] on input "Zwak argument" at bounding box center [131, 131] width 4 height 4
radio input "true"
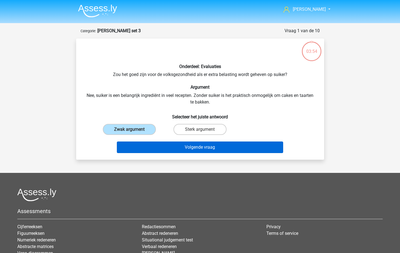
click at [157, 152] on button "Volgende vraag" at bounding box center [200, 147] width 166 height 12
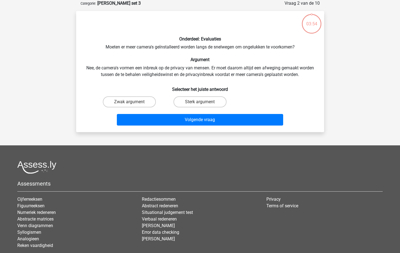
scroll to position [10, 0]
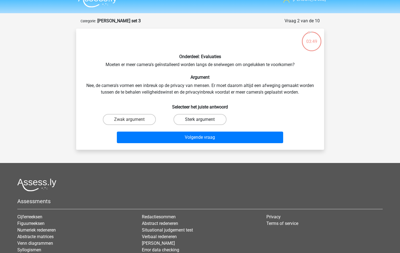
click at [198, 119] on label "Sterk argument" at bounding box center [200, 119] width 53 height 11
click at [200, 119] on input "Sterk argument" at bounding box center [202, 121] width 4 height 4
radio input "true"
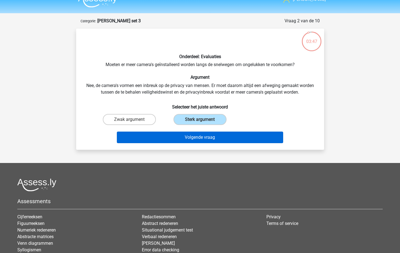
click at [170, 139] on button "Volgende vraag" at bounding box center [200, 137] width 166 height 12
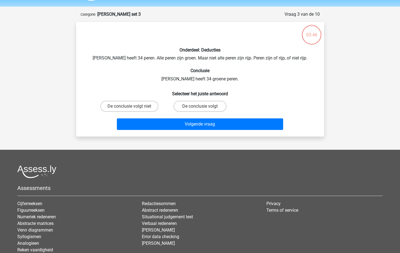
scroll to position [13, 0]
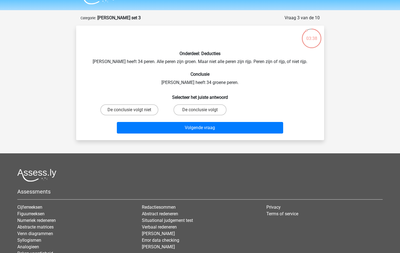
click at [202, 111] on input "De conclusie volgt" at bounding box center [202, 112] width 4 height 4
radio input "true"
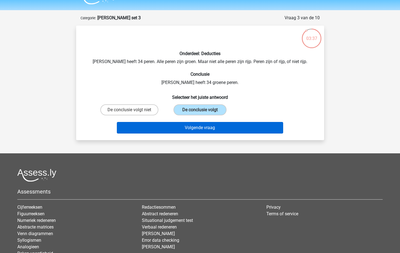
click at [200, 124] on button "Volgende vraag" at bounding box center [200, 128] width 166 height 12
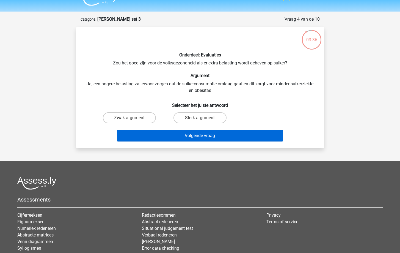
scroll to position [11, 0]
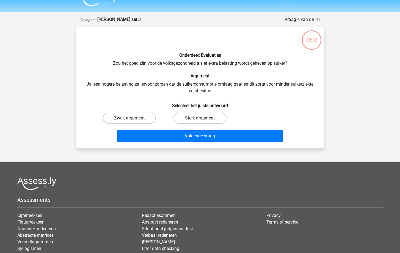
click at [190, 117] on label "Sterk argument" at bounding box center [200, 117] width 53 height 11
click at [200, 118] on input "Sterk argument" at bounding box center [202, 120] width 4 height 4
radio input "true"
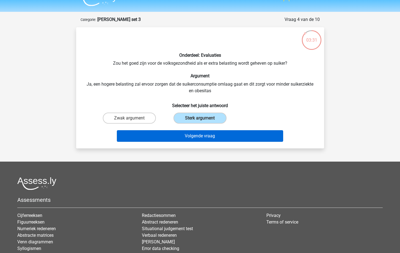
click at [192, 135] on button "Volgende vraag" at bounding box center [200, 136] width 166 height 12
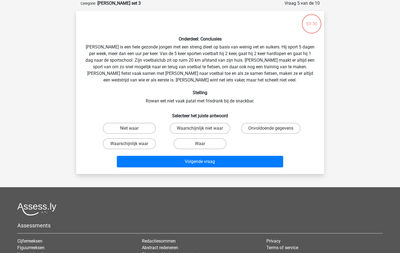
scroll to position [15, 0]
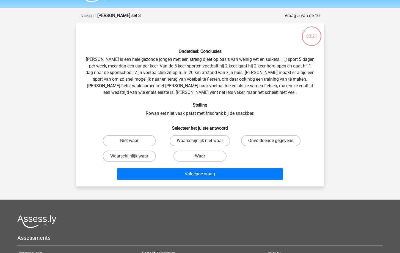
click at [276, 142] on label "Onvoldoende gegevens" at bounding box center [270, 140] width 59 height 11
click at [275, 142] on input "Onvoldoende gegevens" at bounding box center [273, 143] width 4 height 4
radio input "true"
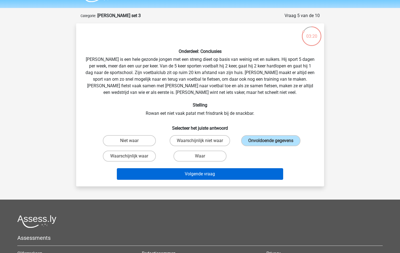
click at [229, 178] on button "Volgende vraag" at bounding box center [200, 174] width 166 height 12
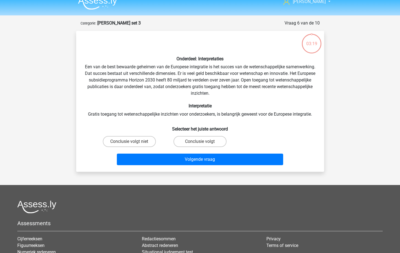
scroll to position [7, 0]
click at [209, 143] on label "Conclusie volgt" at bounding box center [200, 141] width 53 height 11
click at [204, 143] on input "Conclusie volgt" at bounding box center [202, 144] width 4 height 4
radio input "true"
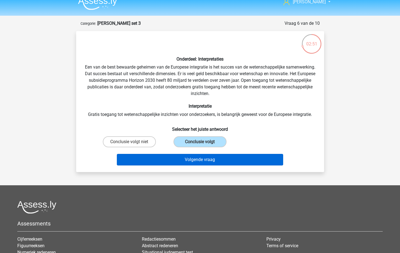
click at [212, 160] on button "Volgende vraag" at bounding box center [200, 160] width 166 height 12
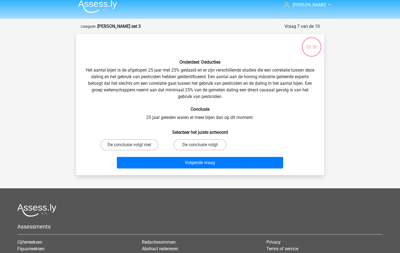
scroll to position [4, 0]
click at [205, 145] on label "De conclusie volgt" at bounding box center [200, 144] width 53 height 11
click at [204, 145] on input "De conclusie volgt" at bounding box center [202, 147] width 4 height 4
radio input "true"
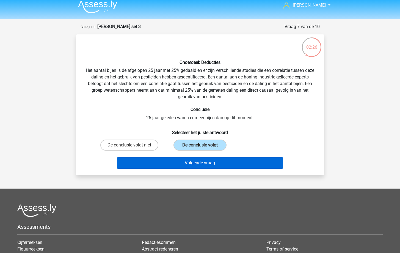
click at [202, 162] on button "Volgende vraag" at bounding box center [200, 163] width 166 height 12
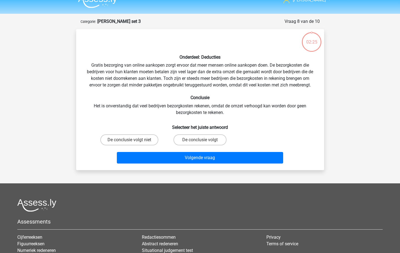
scroll to position [9, 0]
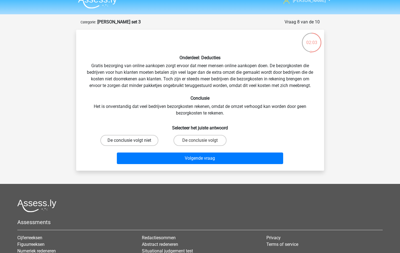
click at [145, 140] on label "De conclusie volgt niet" at bounding box center [129, 140] width 58 height 11
click at [133, 140] on input "De conclusie volgt niet" at bounding box center [131, 142] width 4 height 4
radio input "true"
click at [195, 140] on label "De conclusie volgt" at bounding box center [200, 140] width 53 height 11
click at [200, 140] on input "De conclusie volgt" at bounding box center [202, 142] width 4 height 4
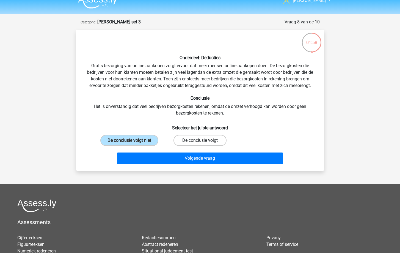
radio input "true"
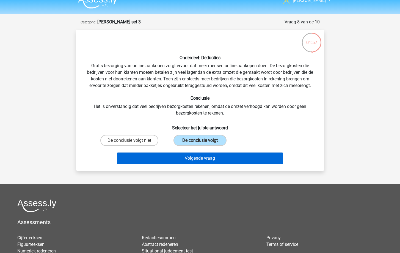
click at [194, 155] on button "Volgende vraag" at bounding box center [200, 158] width 166 height 12
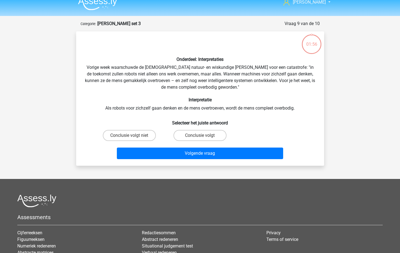
scroll to position [2, 0]
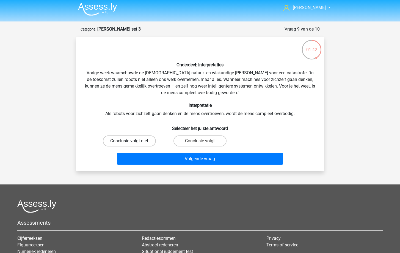
click at [133, 140] on label "Conclusie volgt niet" at bounding box center [129, 140] width 53 height 11
click at [133, 141] on input "Conclusie volgt niet" at bounding box center [131, 143] width 4 height 4
radio input "true"
click at [205, 148] on div "Conclusie volgt" at bounding box center [200, 140] width 71 height 15
click at [205, 141] on label "Conclusie volgt" at bounding box center [200, 140] width 53 height 11
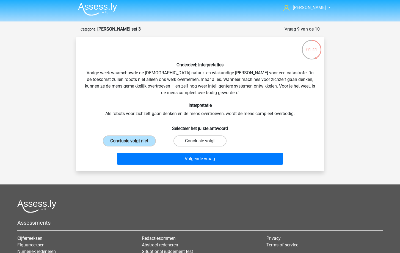
click at [204, 141] on input "Conclusie volgt" at bounding box center [202, 143] width 4 height 4
radio input "true"
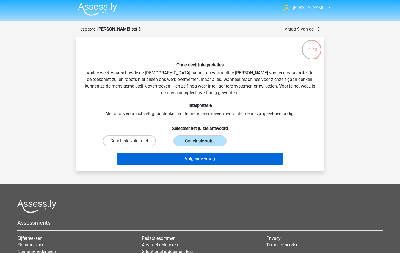
click at [206, 154] on button "Volgende vraag" at bounding box center [200, 159] width 166 height 12
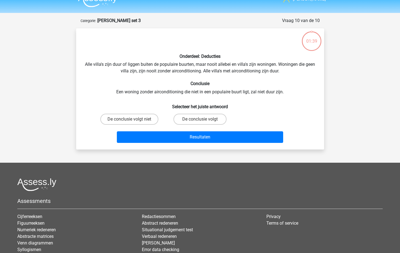
scroll to position [0, 0]
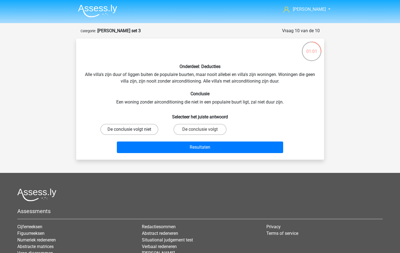
click at [127, 127] on label "De conclusie volgt niet" at bounding box center [129, 129] width 58 height 11
click at [129, 129] on input "De conclusie volgt niet" at bounding box center [131, 131] width 4 height 4
radio input "true"
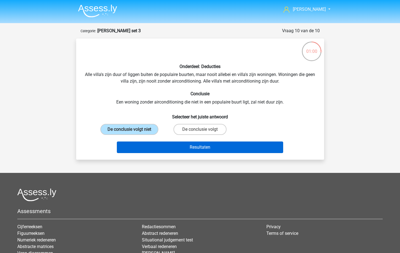
click at [161, 144] on button "Resultaten" at bounding box center [200, 147] width 166 height 12
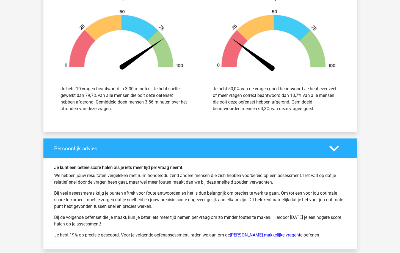
scroll to position [720, 0]
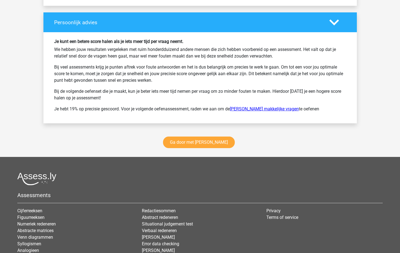
click at [258, 108] on link "[PERSON_NAME] makkelijke vragen" at bounding box center [264, 108] width 69 height 5
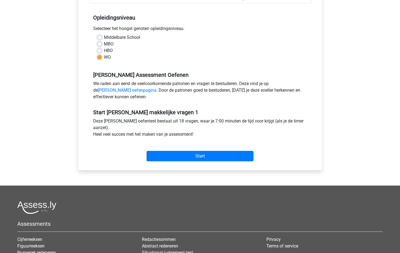
scroll to position [100, 0]
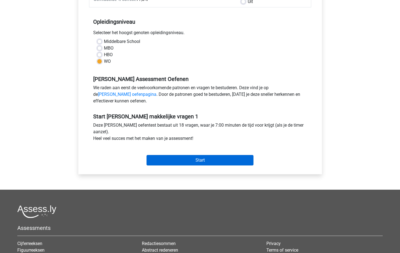
click at [188, 157] on input "Start" at bounding box center [200, 160] width 107 height 10
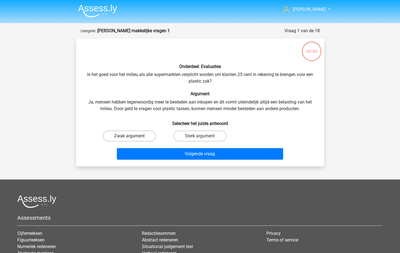
click at [138, 134] on label "Zwak argument" at bounding box center [129, 135] width 53 height 11
click at [133, 136] on input "Zwak argument" at bounding box center [131, 138] width 4 height 4
radio input "true"
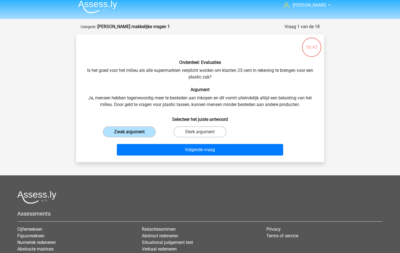
scroll to position [5, 0]
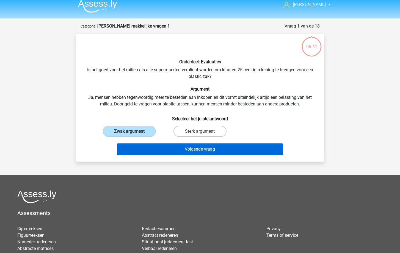
click at [160, 149] on button "Volgende vraag" at bounding box center [200, 149] width 166 height 12
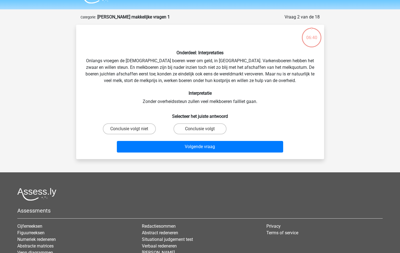
scroll to position [8, 0]
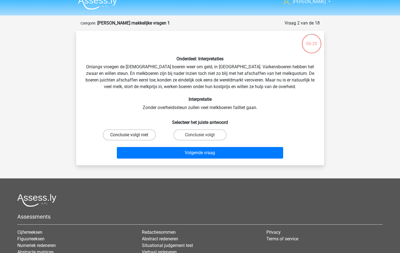
click at [141, 137] on label "Conclusie volgt niet" at bounding box center [129, 134] width 53 height 11
click at [133, 137] on input "Conclusie volgt niet" at bounding box center [131, 137] width 4 height 4
radio input "true"
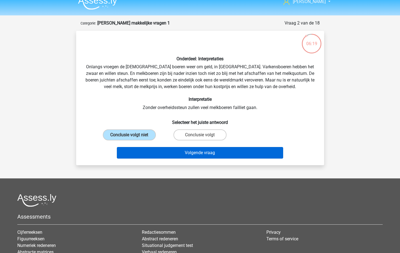
click at [174, 152] on button "Volgende vraag" at bounding box center [200, 153] width 166 height 12
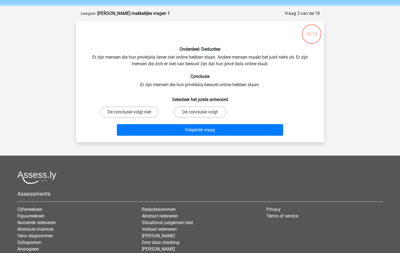
scroll to position [14, 0]
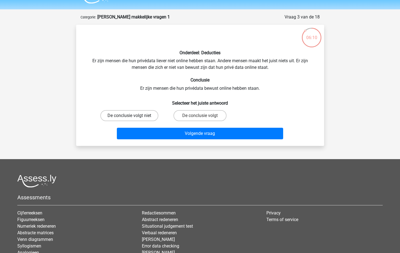
click at [124, 116] on label "De conclusie volgt niet" at bounding box center [129, 115] width 58 height 11
click at [129, 116] on input "De conclusie volgt niet" at bounding box center [131, 118] width 4 height 4
radio input "true"
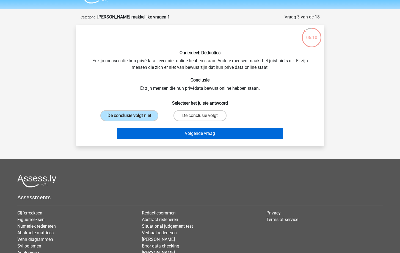
click at [144, 134] on button "Volgende vraag" at bounding box center [200, 134] width 166 height 12
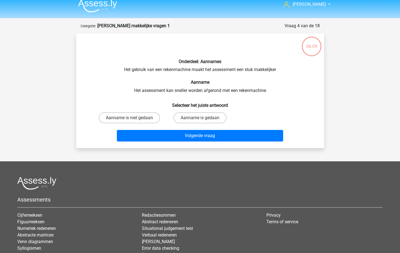
scroll to position [4, 0]
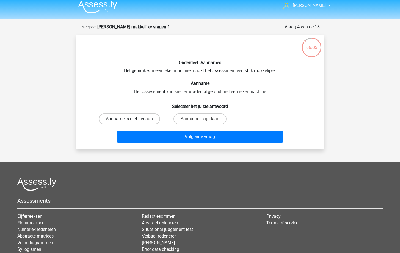
click at [145, 117] on label "Aanname is niet gedaan" at bounding box center [129, 118] width 61 height 11
click at [133, 119] on input "Aanname is niet gedaan" at bounding box center [131, 121] width 4 height 4
radio input "true"
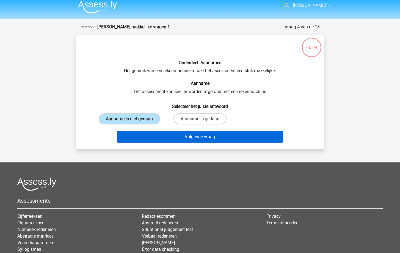
click at [159, 133] on button "Volgende vraag" at bounding box center [200, 137] width 166 height 12
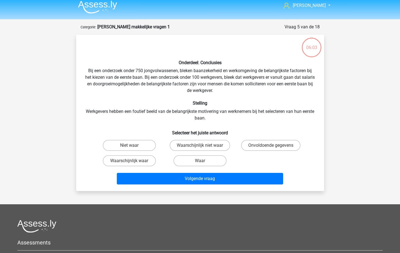
scroll to position [28, 0]
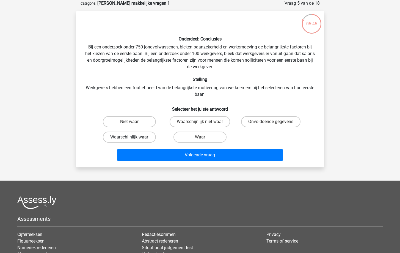
click at [139, 136] on label "Waarschijnlijk waar" at bounding box center [129, 136] width 53 height 11
click at [133, 137] on input "Waarschijnlijk waar" at bounding box center [131, 139] width 4 height 4
radio input "true"
click at [162, 161] on div "Volgende vraag" at bounding box center [200, 156] width 212 height 14
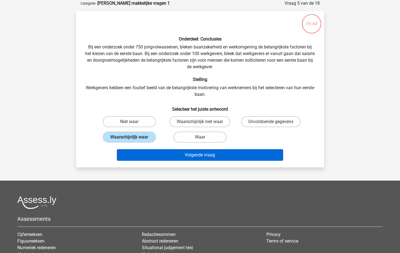
click at [164, 157] on button "Volgende vraag" at bounding box center [200, 155] width 166 height 12
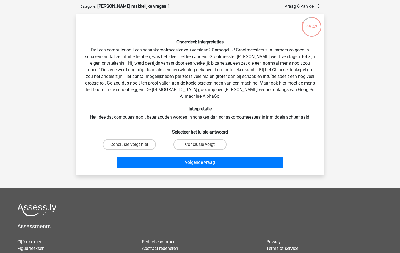
scroll to position [24, 0]
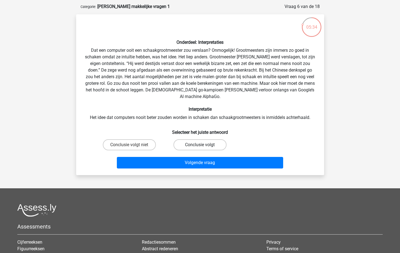
click at [214, 139] on label "Conclusie volgt" at bounding box center [200, 144] width 53 height 11
click at [204, 145] on input "Conclusie volgt" at bounding box center [202, 147] width 4 height 4
radio input "true"
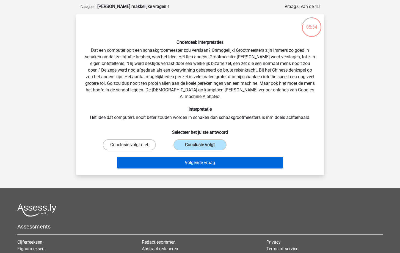
click at [213, 157] on button "Volgende vraag" at bounding box center [200, 163] width 166 height 12
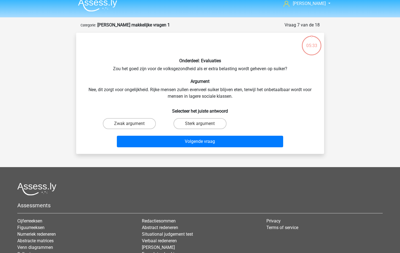
scroll to position [0, 0]
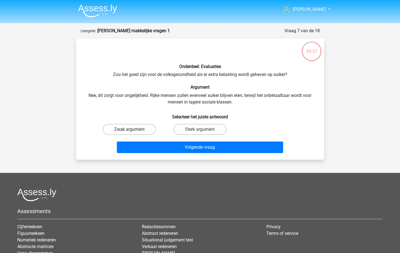
click at [133, 126] on label "Zwak argument" at bounding box center [129, 129] width 53 height 11
click at [133, 129] on input "Zwak argument" at bounding box center [131, 131] width 4 height 4
radio input "true"
click at [166, 153] on div "Volgende vraag" at bounding box center [200, 148] width 212 height 14
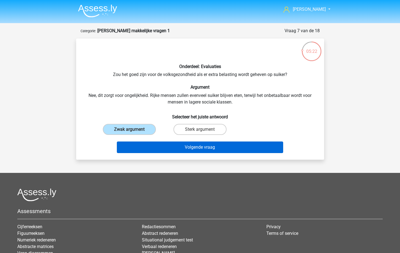
click at [165, 148] on button "Volgende vraag" at bounding box center [200, 147] width 166 height 12
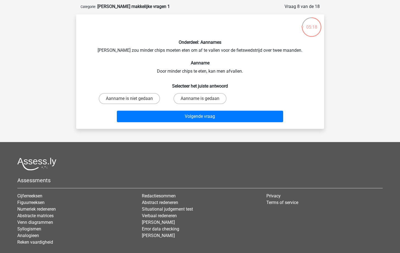
scroll to position [23, 0]
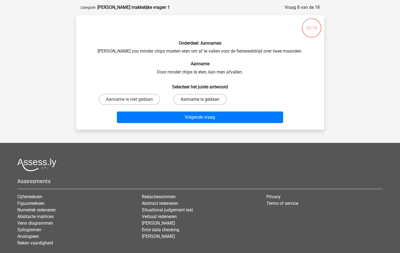
click at [183, 103] on label "Aanname is gedaan" at bounding box center [200, 99] width 53 height 11
click at [200, 103] on input "Aanname is gedaan" at bounding box center [202, 101] width 4 height 4
radio input "true"
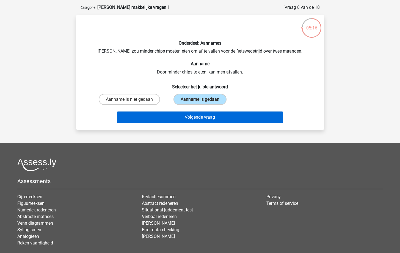
click at [187, 117] on button "Volgende vraag" at bounding box center [200, 117] width 166 height 12
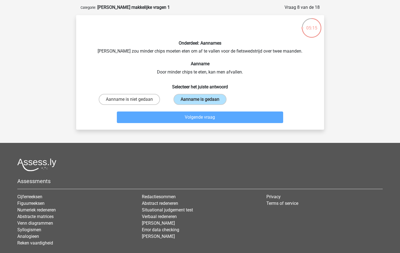
scroll to position [28, 0]
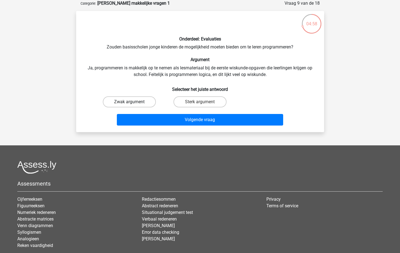
click at [153, 101] on label "Zwak argument" at bounding box center [129, 101] width 53 height 11
click at [133, 102] on input "Zwak argument" at bounding box center [131, 104] width 4 height 4
radio input "true"
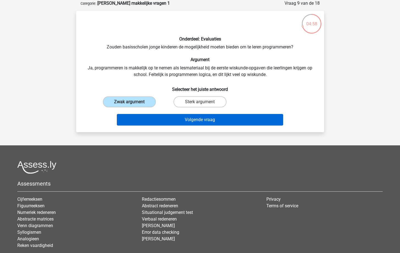
click at [162, 119] on button "Volgende vraag" at bounding box center [200, 120] width 166 height 12
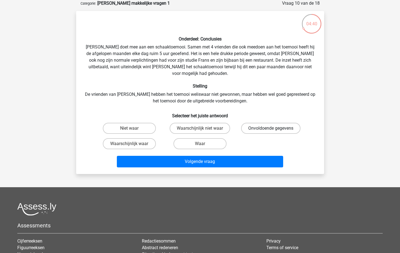
click at [269, 123] on label "Onvoldoende gegevens" at bounding box center [270, 128] width 59 height 11
click at [271, 128] on input "Onvoldoende gegevens" at bounding box center [273, 130] width 4 height 4
radio input "true"
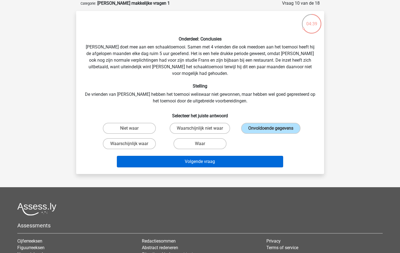
click at [224, 156] on button "Volgende vraag" at bounding box center [200, 162] width 166 height 12
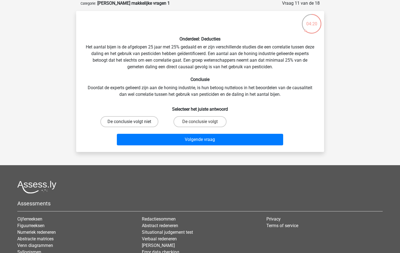
click at [148, 122] on label "De conclusie volgt niet" at bounding box center [129, 121] width 58 height 11
click at [133, 122] on input "De conclusie volgt niet" at bounding box center [131, 124] width 4 height 4
radio input "true"
click at [174, 146] on div "Volgende vraag" at bounding box center [200, 141] width 212 height 14
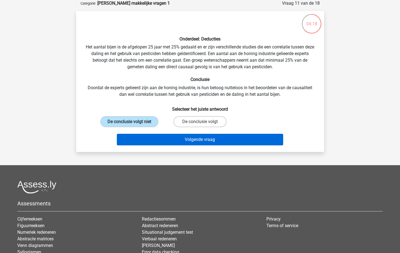
click at [180, 139] on button "Volgende vraag" at bounding box center [200, 140] width 166 height 12
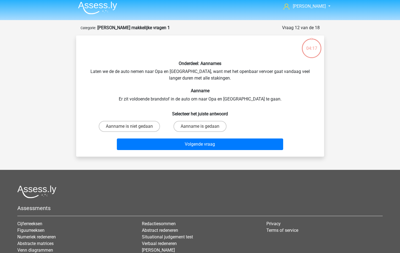
scroll to position [1, 0]
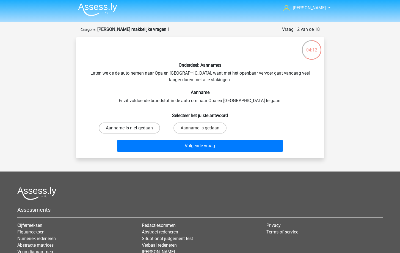
click at [144, 131] on label "Aanname is niet gedaan" at bounding box center [129, 127] width 61 height 11
click at [133, 131] on input "Aanname is niet gedaan" at bounding box center [131, 130] width 4 height 4
radio input "true"
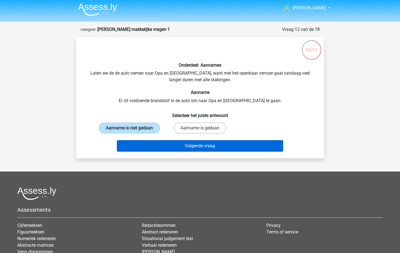
click at [154, 142] on button "Volgende vraag" at bounding box center [200, 146] width 166 height 12
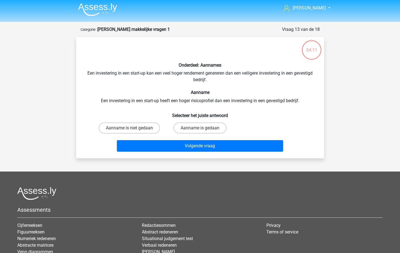
scroll to position [28, 0]
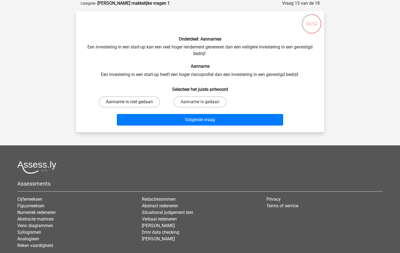
click at [148, 101] on label "Aanname is niet gedaan" at bounding box center [129, 101] width 61 height 11
click at [133, 102] on input "Aanname is niet gedaan" at bounding box center [131, 104] width 4 height 4
radio input "true"
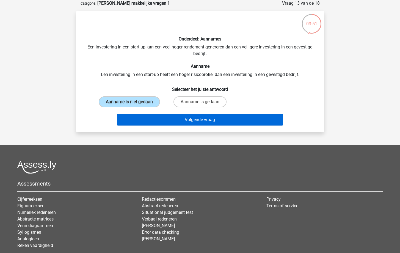
click at [171, 121] on button "Volgende vraag" at bounding box center [200, 120] width 166 height 12
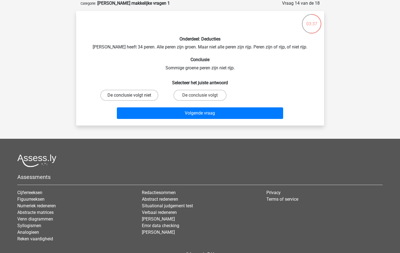
click at [151, 94] on label "De conclusie volgt niet" at bounding box center [129, 95] width 58 height 11
click at [133, 95] on input "De conclusie volgt niet" at bounding box center [131, 97] width 4 height 4
radio input "true"
click at [201, 95] on input "De conclusie volgt" at bounding box center [202, 97] width 4 height 4
radio input "true"
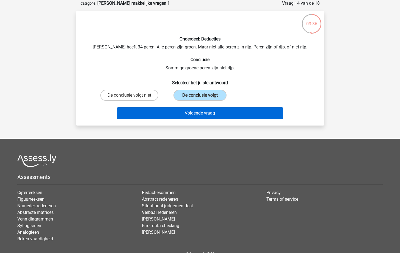
click at [196, 110] on button "Volgende vraag" at bounding box center [200, 113] width 166 height 12
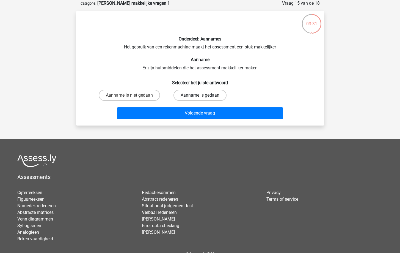
click at [193, 99] on label "Aanname is gedaan" at bounding box center [200, 95] width 53 height 11
click at [200, 99] on input "Aanname is gedaan" at bounding box center [202, 97] width 4 height 4
radio input "true"
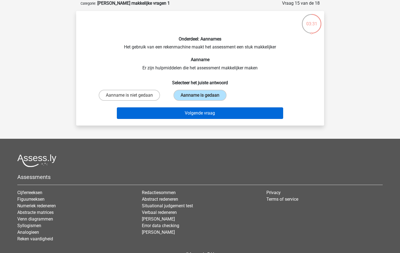
click at [196, 110] on button "Volgende vraag" at bounding box center [200, 113] width 166 height 12
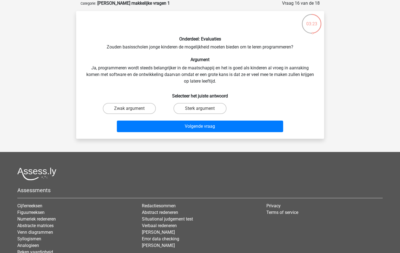
click at [196, 110] on label "Sterk argument" at bounding box center [200, 108] width 53 height 11
click at [200, 110] on input "Sterk argument" at bounding box center [202, 110] width 4 height 4
radio input "true"
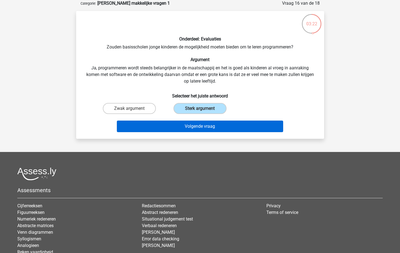
click at [205, 130] on button "Volgende vraag" at bounding box center [200, 126] width 166 height 12
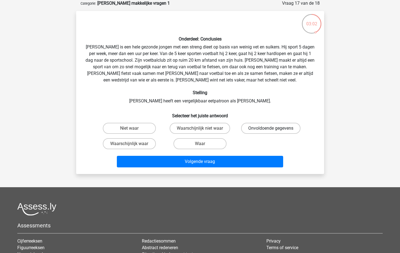
click at [293, 127] on label "Onvoldoende gegevens" at bounding box center [270, 128] width 59 height 11
click at [275, 128] on input "Onvoldoende gegevens" at bounding box center [273, 130] width 4 height 4
radio input "true"
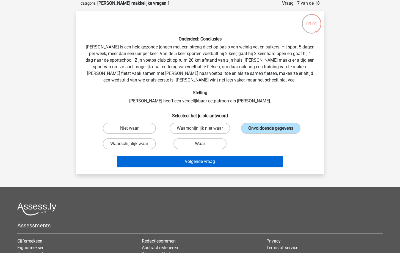
click at [226, 161] on button "Volgende vraag" at bounding box center [200, 162] width 166 height 12
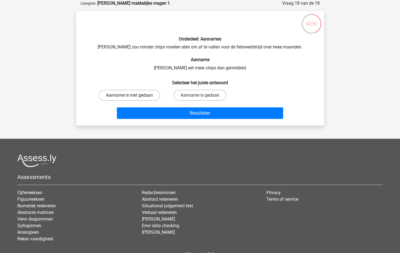
click at [144, 91] on label "Aanname is niet gedaan" at bounding box center [129, 95] width 61 height 11
click at [133, 95] on input "Aanname is niet gedaan" at bounding box center [131, 97] width 4 height 4
radio input "true"
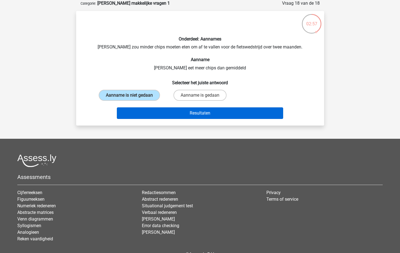
click at [160, 110] on button "Resultaten" at bounding box center [200, 113] width 166 height 12
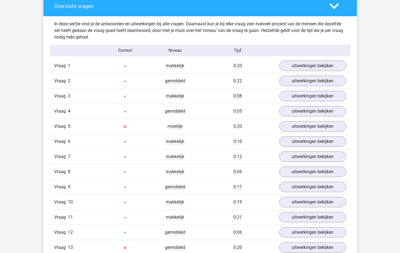
scroll to position [322, 0]
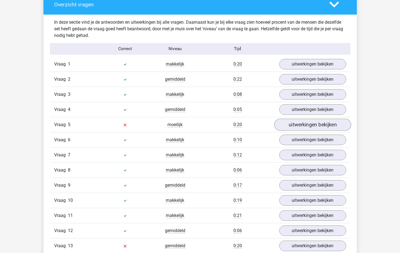
click at [311, 123] on link "uitwerkingen bekijken" at bounding box center [312, 125] width 77 height 12
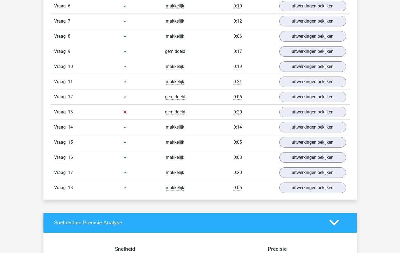
scroll to position [633, 0]
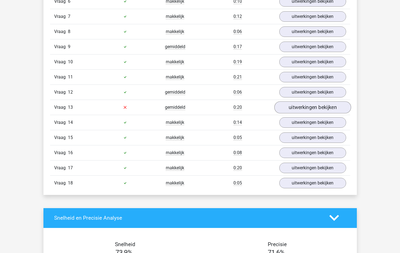
click at [300, 109] on link "uitwerkingen bekijken" at bounding box center [312, 107] width 77 height 12
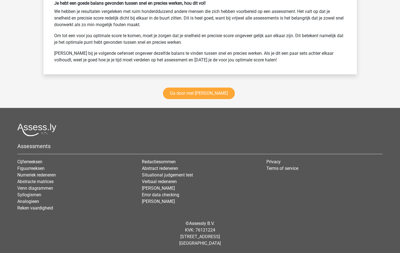
scroll to position [1184, 0]
click at [221, 90] on link "Ga door met watson glaser" at bounding box center [199, 94] width 72 height 12
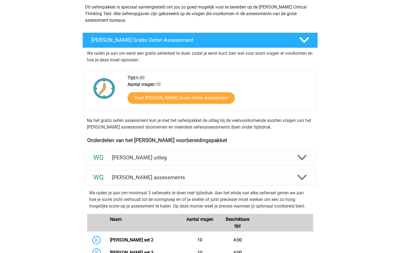
scroll to position [67, 0]
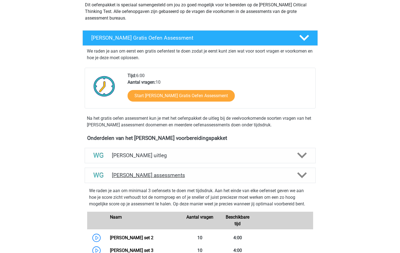
click at [283, 169] on div "[PERSON_NAME] assessments" at bounding box center [200, 175] width 231 height 15
click at [300, 176] on icon at bounding box center [302, 175] width 10 height 10
click at [306, 179] on icon at bounding box center [302, 175] width 10 height 10
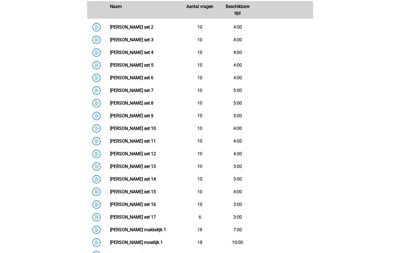
scroll to position [278, 0]
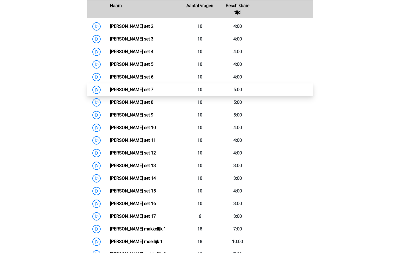
click at [133, 90] on link "[PERSON_NAME] set 7" at bounding box center [131, 89] width 43 height 5
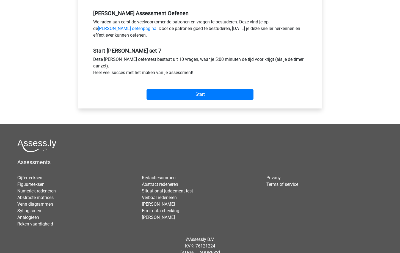
scroll to position [182, 0]
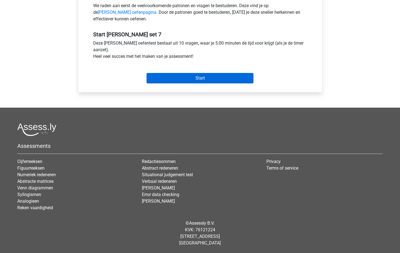
click at [194, 80] on input "Start" at bounding box center [200, 78] width 107 height 10
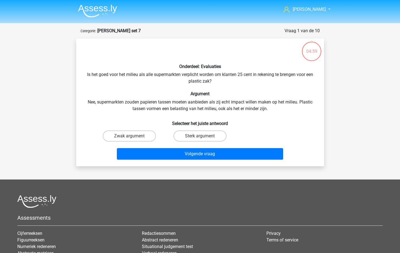
scroll to position [13, 0]
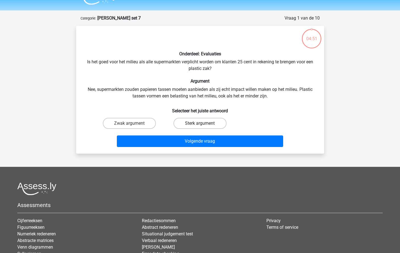
click at [201, 123] on label "Sterk argument" at bounding box center [200, 123] width 53 height 11
click at [201, 123] on input "Sterk argument" at bounding box center [202, 125] width 4 height 4
radio input "true"
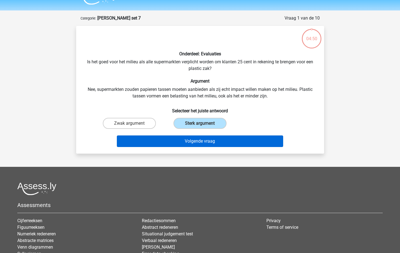
click at [204, 139] on button "Volgende vraag" at bounding box center [200, 141] width 166 height 12
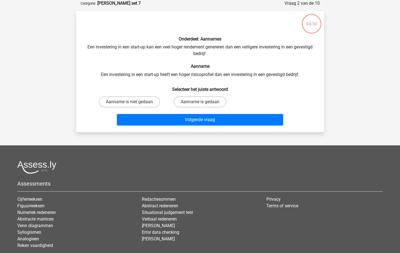
scroll to position [8, 0]
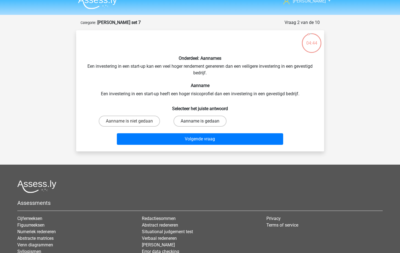
click at [205, 117] on label "Aanname is gedaan" at bounding box center [200, 121] width 53 height 11
click at [204, 121] on input "Aanname is gedaan" at bounding box center [202, 123] width 4 height 4
radio input "true"
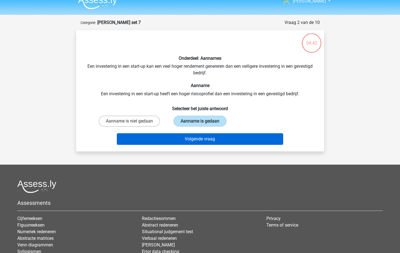
click at [222, 140] on button "Volgende vraag" at bounding box center [200, 139] width 166 height 12
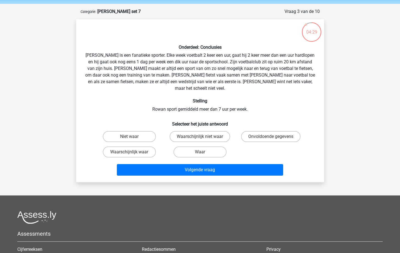
scroll to position [20, 0]
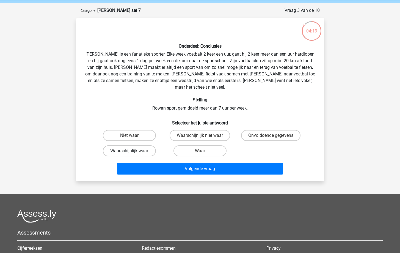
click at [142, 145] on label "Waarschijnlijk waar" at bounding box center [129, 150] width 53 height 11
click at [133, 151] on input "Waarschijnlijk waar" at bounding box center [131, 153] width 4 height 4
radio input "true"
click at [278, 130] on label "Onvoldoende gegevens" at bounding box center [270, 135] width 59 height 11
click at [275, 135] on input "Onvoldoende gegevens" at bounding box center [273, 137] width 4 height 4
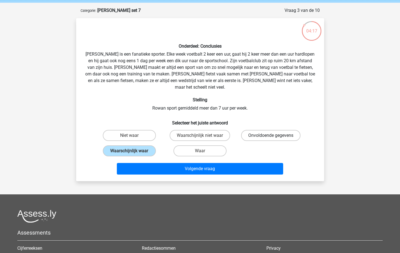
radio input "true"
click at [241, 168] on div "Volgende vraag" at bounding box center [200, 170] width 212 height 14
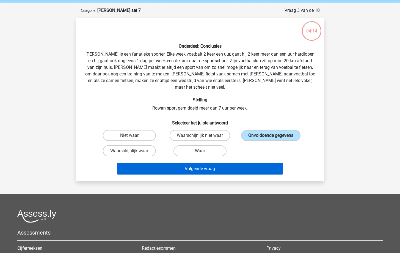
click at [229, 163] on button "Volgende vraag" at bounding box center [200, 169] width 166 height 12
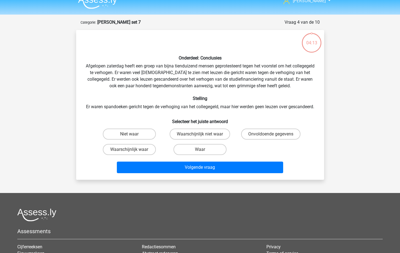
scroll to position [8, 0]
click at [203, 153] on input "Waar" at bounding box center [202, 152] width 4 height 4
radio input "true"
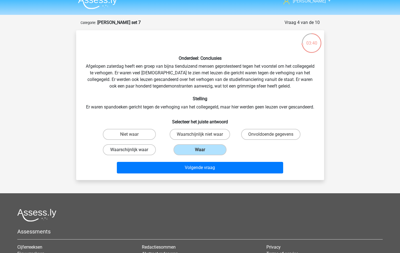
click at [135, 155] on label "Waarschijnlijk waar" at bounding box center [129, 149] width 53 height 11
click at [133, 153] on input "Waarschijnlijk waar" at bounding box center [131, 152] width 4 height 4
radio input "true"
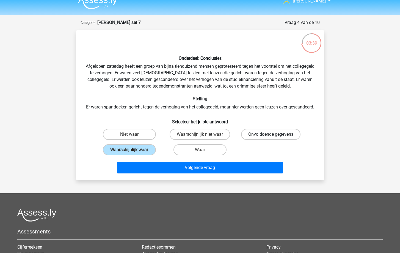
click at [285, 138] on label "Onvoldoende gegevens" at bounding box center [270, 134] width 59 height 11
click at [275, 138] on input "Onvoldoende gegevens" at bounding box center [273, 136] width 4 height 4
radio input "true"
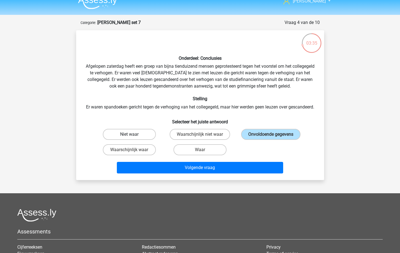
click at [138, 140] on label "Niet waar" at bounding box center [129, 134] width 53 height 11
click at [133, 138] on input "Niet waar" at bounding box center [131, 136] width 4 height 4
radio input "true"
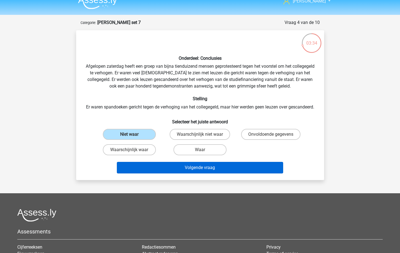
click at [187, 171] on button "Volgende vraag" at bounding box center [200, 168] width 166 height 12
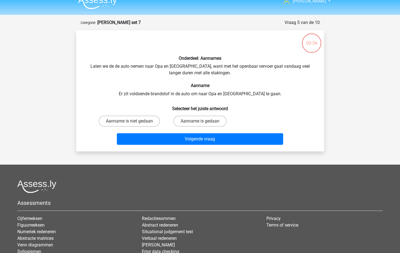
scroll to position [28, 0]
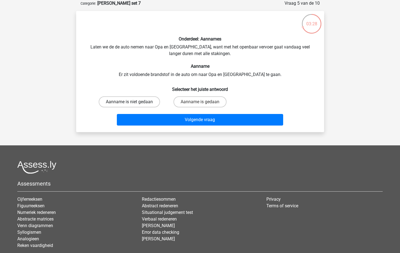
click at [135, 102] on label "Aanname is niet gedaan" at bounding box center [129, 101] width 61 height 11
click at [133, 102] on input "Aanname is niet gedaan" at bounding box center [131, 104] width 4 height 4
radio input "true"
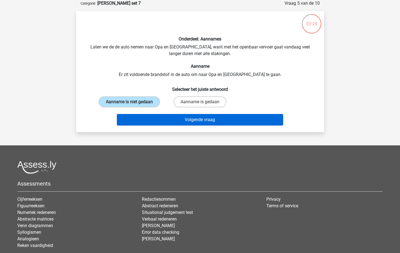
click at [171, 120] on button "Volgende vraag" at bounding box center [200, 120] width 166 height 12
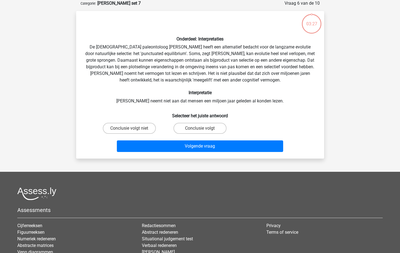
scroll to position [19, 0]
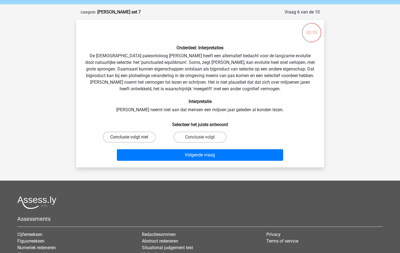
click at [128, 140] on label "Conclusie volgt niet" at bounding box center [129, 136] width 53 height 11
click at [129, 140] on input "Conclusie volgt niet" at bounding box center [131, 139] width 4 height 4
radio input "true"
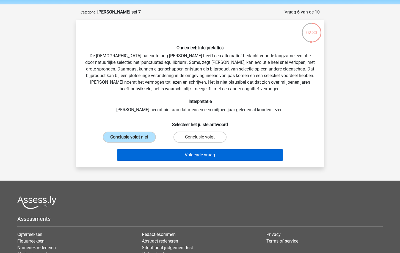
click at [173, 157] on button "Volgende vraag" at bounding box center [200, 155] width 166 height 12
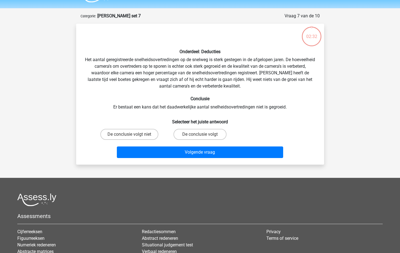
scroll to position [12, 0]
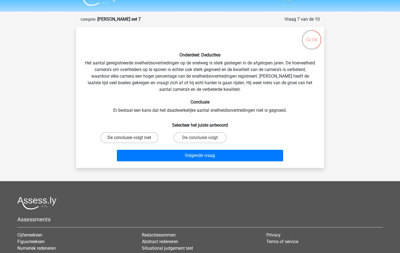
click at [131, 136] on label "De conclusie volgt niet" at bounding box center [129, 137] width 58 height 11
click at [131, 138] on input "De conclusie volgt niet" at bounding box center [131, 140] width 4 height 4
radio input "true"
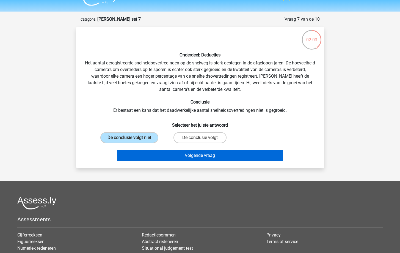
click at [175, 155] on button "Volgende vraag" at bounding box center [200, 156] width 166 height 12
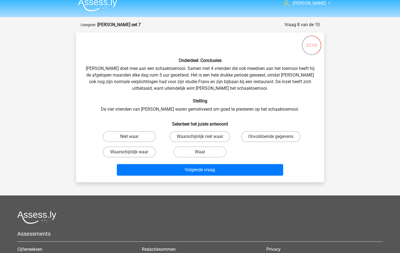
scroll to position [6, 0]
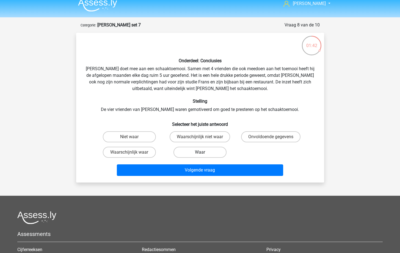
click at [188, 147] on label "Waar" at bounding box center [200, 152] width 53 height 11
click at [200, 152] on input "Waar" at bounding box center [202, 154] width 4 height 4
radio input "true"
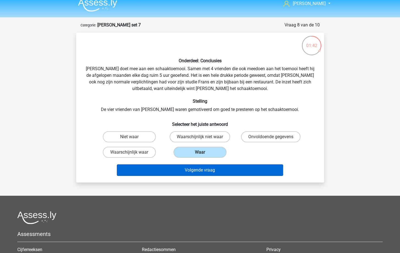
click at [201, 171] on button "Volgende vraag" at bounding box center [200, 170] width 166 height 12
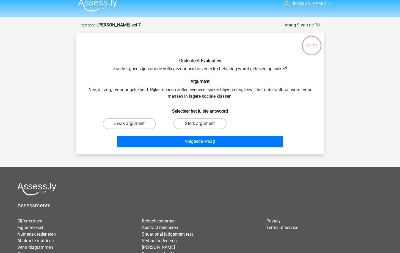
scroll to position [28, 0]
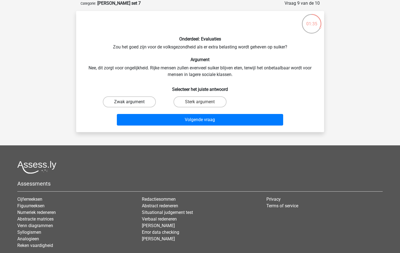
click at [129, 103] on label "Zwak argument" at bounding box center [129, 101] width 53 height 11
click at [129, 103] on input "Zwak argument" at bounding box center [131, 104] width 4 height 4
radio input "true"
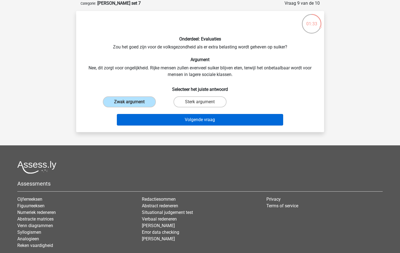
click at [172, 124] on button "Volgende vraag" at bounding box center [200, 120] width 166 height 12
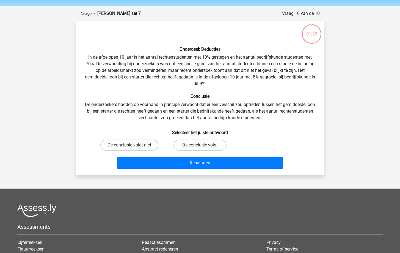
scroll to position [17, 0]
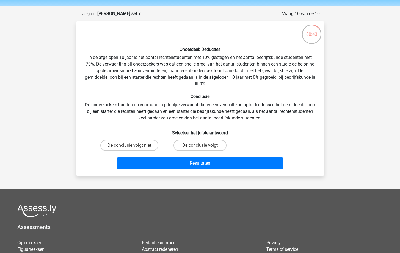
click at [201, 146] on input "De conclusie volgt" at bounding box center [202, 147] width 4 height 4
radio input "true"
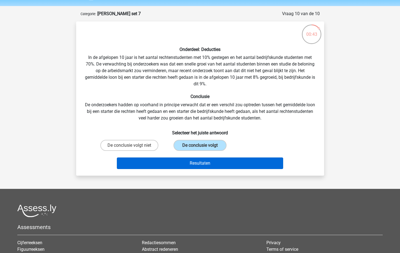
click at [208, 162] on button "Resultaten" at bounding box center [200, 163] width 166 height 12
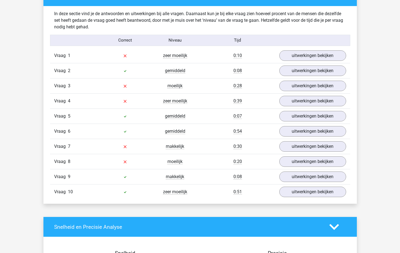
scroll to position [331, 0]
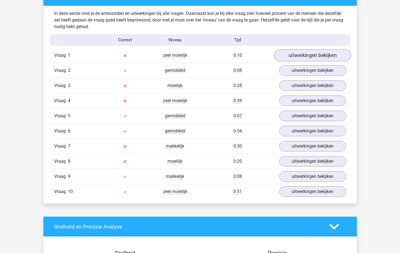
click at [304, 54] on link "uitwerkingen bekijken" at bounding box center [312, 55] width 77 height 12
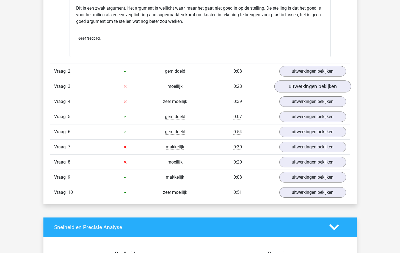
scroll to position [477, 0]
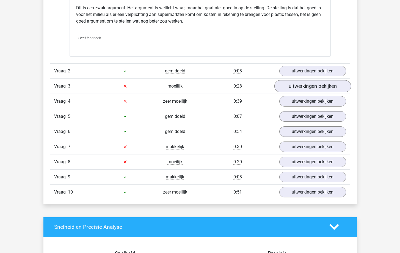
click at [303, 91] on link "uitwerkingen bekijken" at bounding box center [312, 86] width 77 height 12
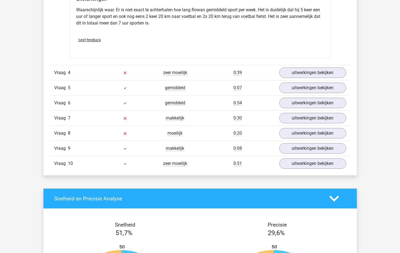
scroll to position [696, 0]
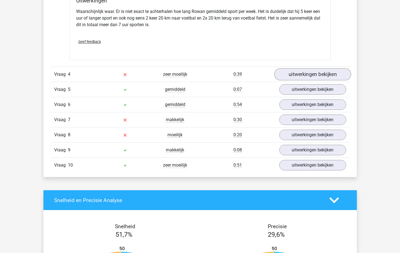
click at [312, 80] on link "uitwerkingen bekijken" at bounding box center [312, 74] width 77 height 12
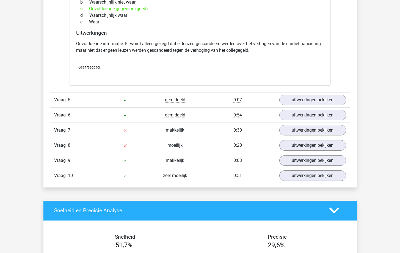
scroll to position [858, 0]
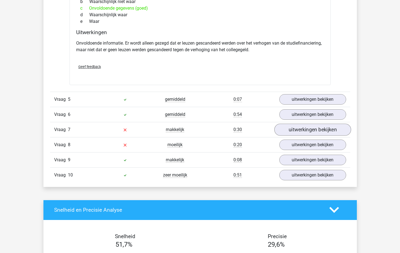
click at [318, 136] on link "uitwerkingen bekijken" at bounding box center [312, 129] width 77 height 12
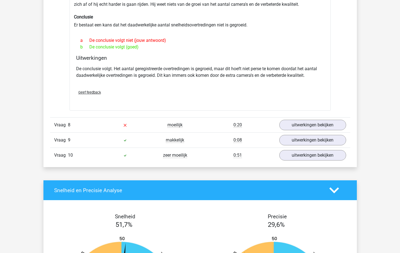
scroll to position [1042, 0]
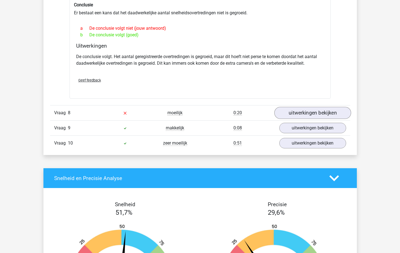
click at [315, 119] on link "uitwerkingen bekijken" at bounding box center [312, 113] width 77 height 12
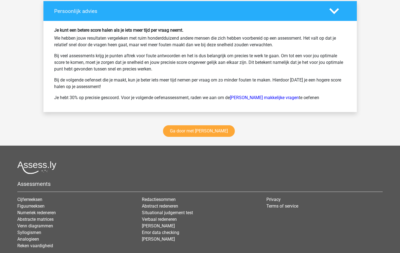
scroll to position [1580, 0]
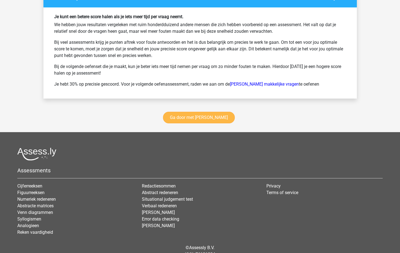
click at [191, 123] on link "Ga door met watson glaser" at bounding box center [199, 118] width 72 height 12
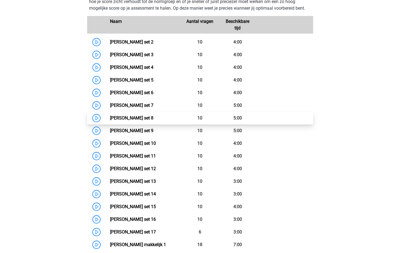
scroll to position [263, 0]
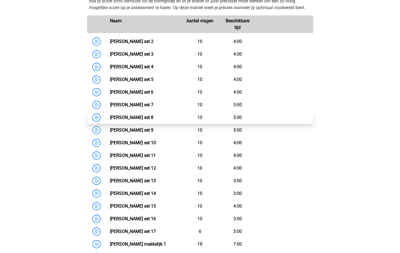
click at [146, 120] on link "[PERSON_NAME] set 8" at bounding box center [131, 117] width 43 height 5
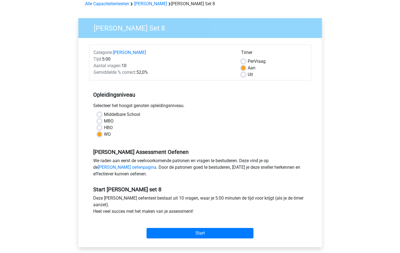
scroll to position [57, 0]
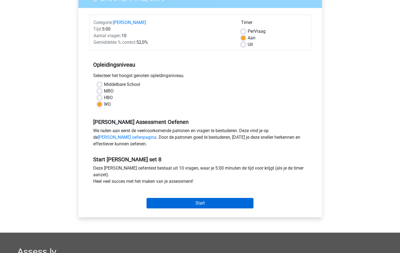
click at [206, 202] on input "Start" at bounding box center [200, 203] width 107 height 10
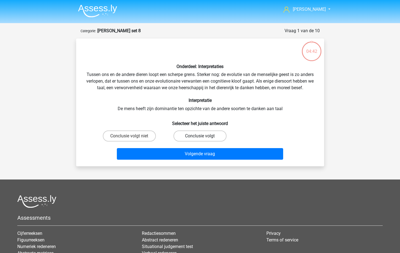
click at [207, 140] on label "Conclusie volgt" at bounding box center [200, 135] width 53 height 11
click at [204, 139] on input "Conclusie volgt" at bounding box center [202, 138] width 4 height 4
radio input "true"
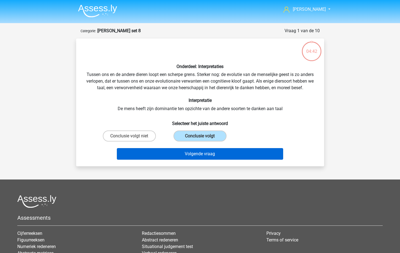
click at [204, 160] on button "Volgende vraag" at bounding box center [200, 154] width 166 height 12
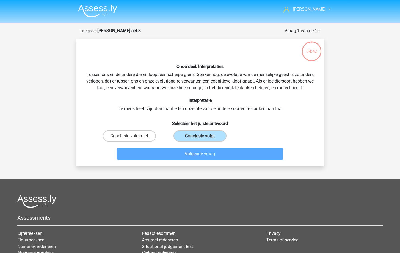
scroll to position [28, 0]
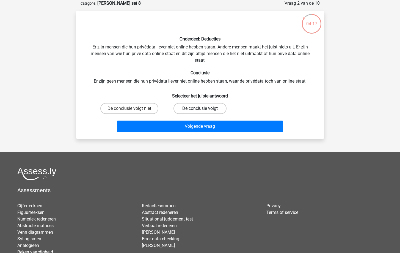
click at [205, 108] on label "De conclusie volgt" at bounding box center [200, 108] width 53 height 11
click at [204, 108] on input "De conclusie volgt" at bounding box center [202, 110] width 4 height 4
radio input "true"
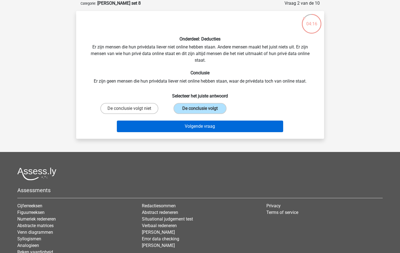
click at [212, 125] on button "Volgende vraag" at bounding box center [200, 126] width 166 height 12
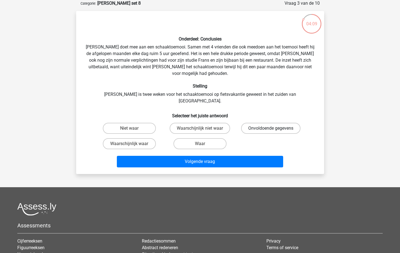
click at [282, 123] on label "Onvoldoende gegevens" at bounding box center [270, 128] width 59 height 11
click at [275, 128] on input "Onvoldoende gegevens" at bounding box center [273, 130] width 4 height 4
radio input "true"
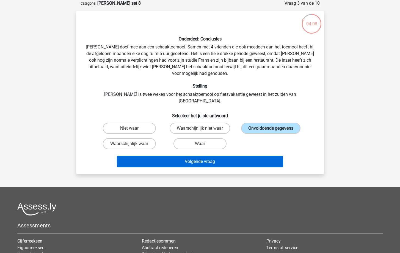
click at [229, 156] on button "Volgende vraag" at bounding box center [200, 162] width 166 height 12
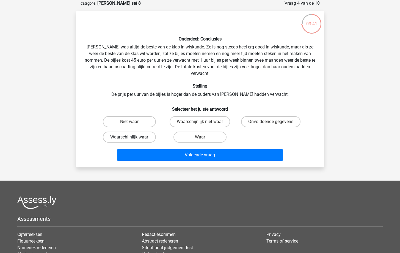
click at [142, 131] on label "Waarschijnlijk waar" at bounding box center [129, 136] width 53 height 11
click at [133, 137] on input "Waarschijnlijk waar" at bounding box center [131, 139] width 4 height 4
radio input "true"
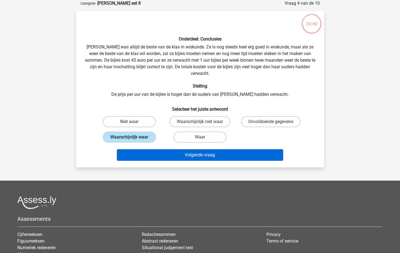
click at [192, 154] on button "Volgende vraag" at bounding box center [200, 155] width 166 height 12
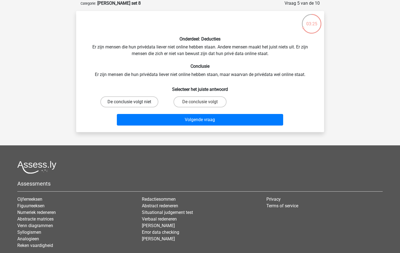
click at [140, 101] on label "De conclusie volgt niet" at bounding box center [129, 101] width 58 height 11
click at [133, 102] on input "De conclusie volgt niet" at bounding box center [131, 104] width 4 height 4
radio input "true"
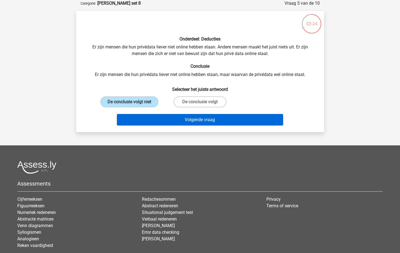
click at [163, 117] on button "Volgende vraag" at bounding box center [200, 120] width 166 height 12
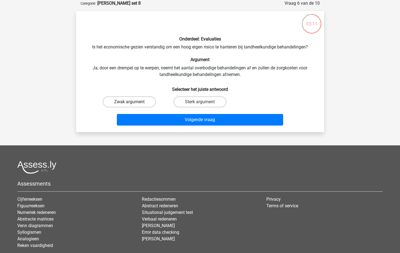
click at [133, 96] on label "Zwak argument" at bounding box center [129, 101] width 53 height 11
click at [133, 102] on input "Zwak argument" at bounding box center [131, 104] width 4 height 4
radio input "true"
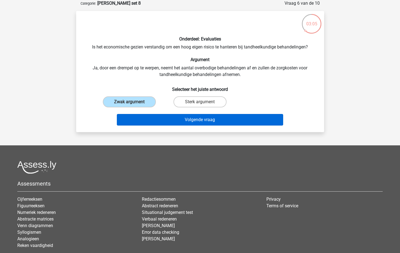
click at [201, 118] on button "Volgende vraag" at bounding box center [200, 120] width 166 height 12
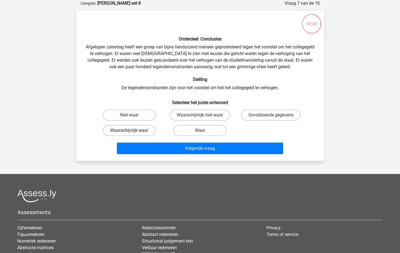
click at [143, 132] on label "Waarschijnlijk waar" at bounding box center [129, 130] width 53 height 11
click at [133, 132] on input "Waarschijnlijk waar" at bounding box center [131, 132] width 4 height 4
radio input "true"
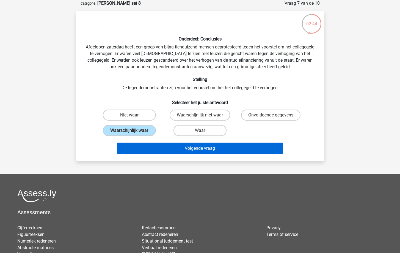
click at [169, 148] on button "Volgende vraag" at bounding box center [200, 148] width 166 height 12
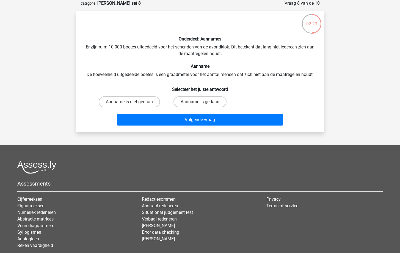
click at [208, 104] on label "Aanname is gedaan" at bounding box center [200, 101] width 53 height 11
click at [204, 104] on input "Aanname is gedaan" at bounding box center [202, 104] width 4 height 4
radio input "true"
click at [132, 103] on input "Aanname is niet gedaan" at bounding box center [131, 104] width 4 height 4
radio input "true"
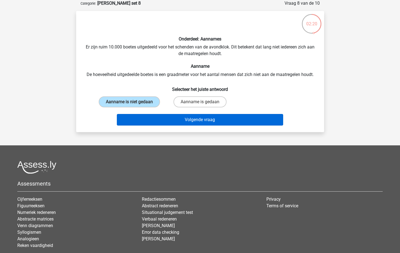
click at [170, 124] on button "Volgende vraag" at bounding box center [200, 120] width 166 height 12
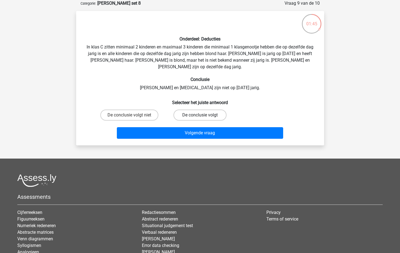
click at [213, 109] on label "De conclusie volgt" at bounding box center [200, 114] width 53 height 11
click at [204, 115] on input "De conclusie volgt" at bounding box center [202, 117] width 4 height 4
radio input "true"
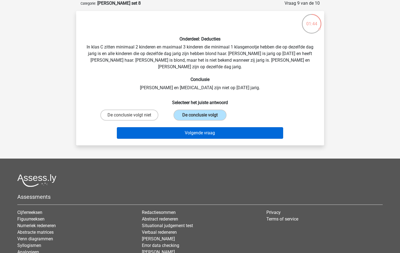
click at [211, 130] on button "Volgende vraag" at bounding box center [200, 133] width 166 height 12
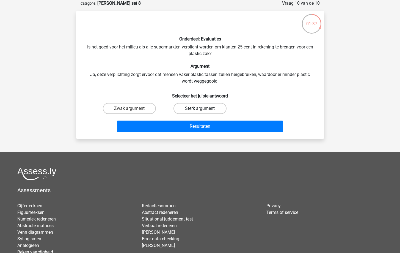
click at [199, 108] on label "Sterk argument" at bounding box center [200, 108] width 53 height 11
click at [200, 108] on input "Sterk argument" at bounding box center [202, 110] width 4 height 4
radio input "true"
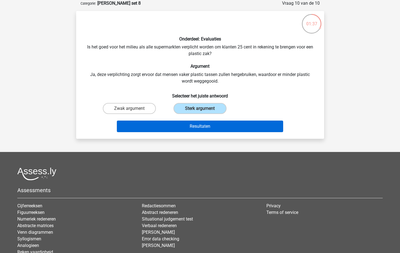
click at [203, 123] on button "Resultaten" at bounding box center [200, 126] width 166 height 12
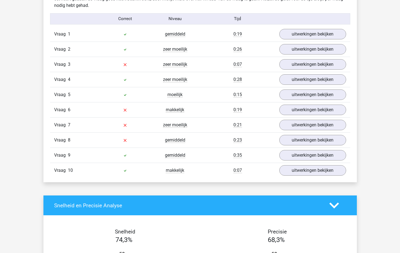
scroll to position [353, 0]
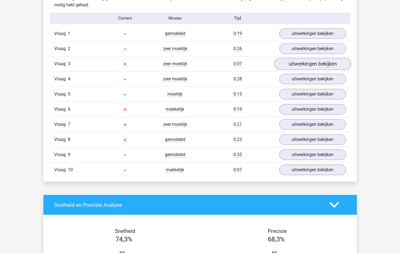
click at [309, 65] on link "uitwerkingen bekijken" at bounding box center [312, 64] width 77 height 12
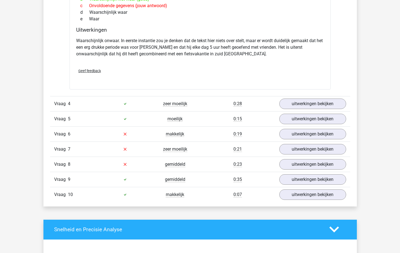
scroll to position [508, 0]
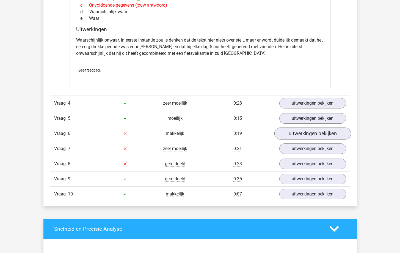
click at [317, 135] on link "uitwerkingen bekijken" at bounding box center [312, 133] width 77 height 12
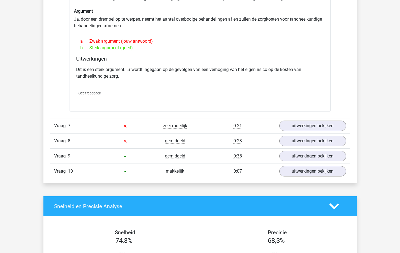
scroll to position [675, 0]
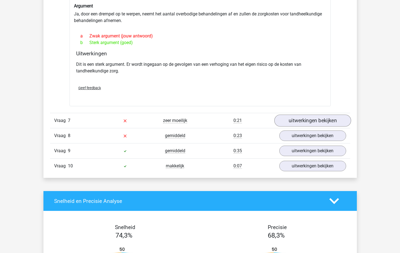
click at [300, 116] on link "uitwerkingen bekijken" at bounding box center [312, 120] width 77 height 12
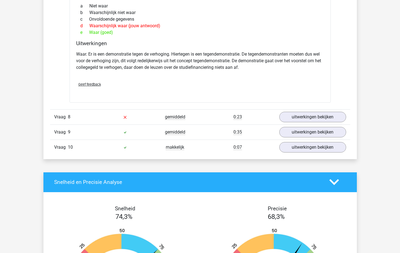
scroll to position [882, 0]
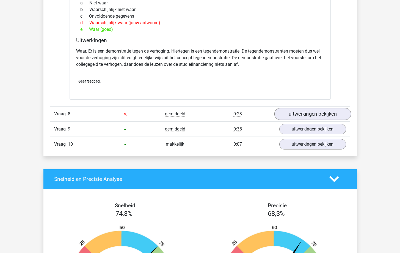
click at [300, 114] on link "uitwerkingen bekijken" at bounding box center [312, 114] width 77 height 12
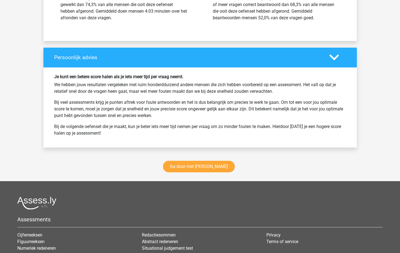
scroll to position [1327, 0]
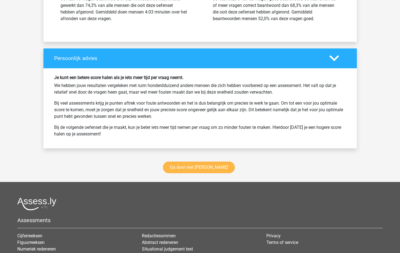
click at [200, 173] on link "Ga door met watson glaser" at bounding box center [199, 167] width 72 height 12
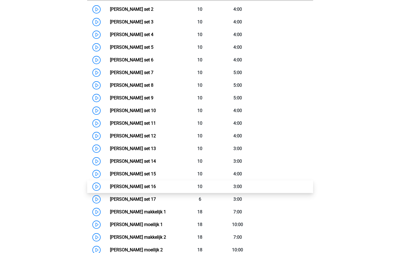
scroll to position [294, 0]
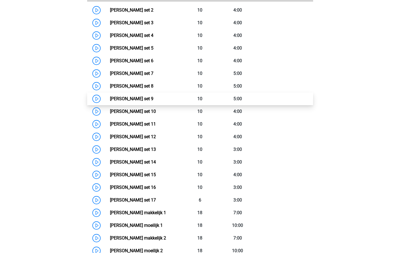
click at [110, 98] on link "[PERSON_NAME] set 9" at bounding box center [131, 98] width 43 height 5
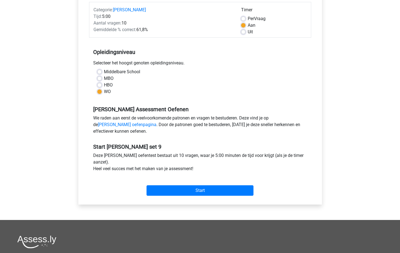
scroll to position [70, 0]
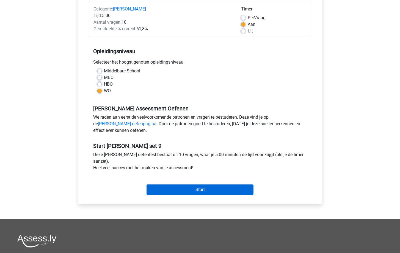
click at [209, 187] on input "Start" at bounding box center [200, 189] width 107 height 10
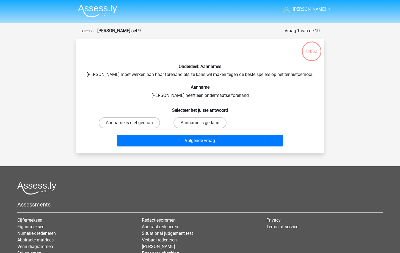
click at [191, 123] on label "Aanname is gedaan" at bounding box center [200, 122] width 53 height 11
click at [200, 123] on input "Aanname is gedaan" at bounding box center [202, 125] width 4 height 4
radio input "true"
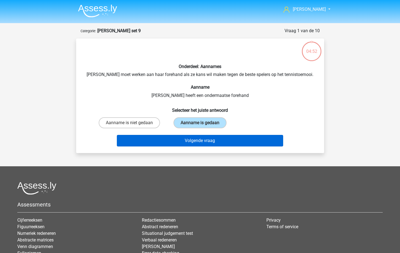
click at [185, 137] on button "Volgende vraag" at bounding box center [200, 141] width 166 height 12
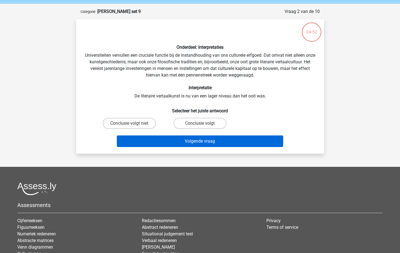
scroll to position [16, 0]
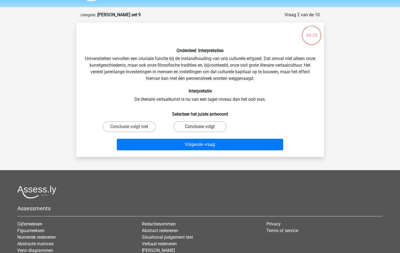
click at [208, 128] on label "Conclusie volgt" at bounding box center [200, 126] width 53 height 11
click at [204, 128] on input "Conclusie volgt" at bounding box center [202, 129] width 4 height 4
radio input "true"
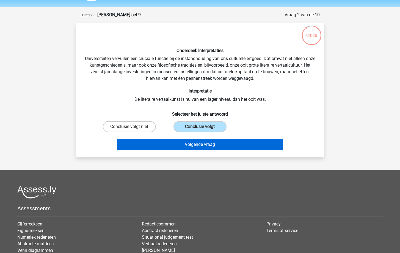
click at [204, 143] on button "Volgende vraag" at bounding box center [200, 145] width 166 height 12
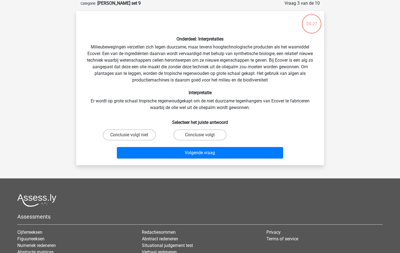
scroll to position [23, 0]
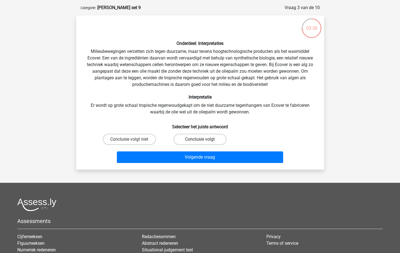
click at [207, 141] on label "Conclusie volgt" at bounding box center [200, 139] width 53 height 11
click at [204, 141] on input "Conclusie volgt" at bounding box center [202, 141] width 4 height 4
radio input "true"
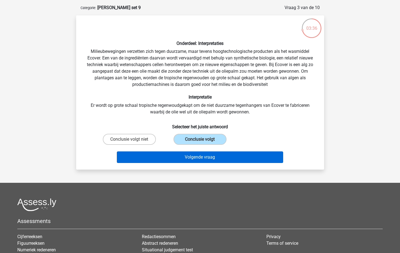
click at [214, 160] on button "Volgende vraag" at bounding box center [200, 157] width 166 height 12
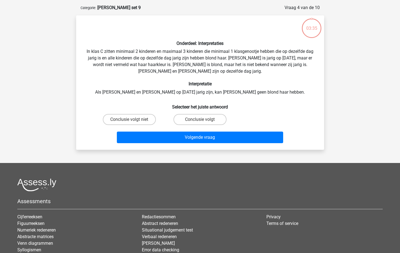
scroll to position [28, 0]
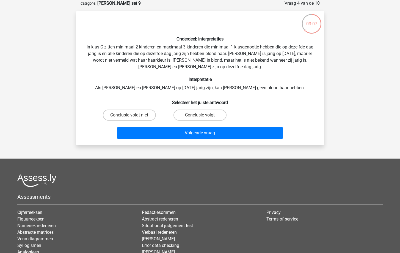
click at [142, 109] on div "Conclusie volgt niet" at bounding box center [129, 114] width 71 height 15
click at [142, 114] on label "Conclusie volgt niet" at bounding box center [129, 114] width 53 height 11
click at [133, 115] on input "Conclusie volgt niet" at bounding box center [131, 117] width 4 height 4
radio input "true"
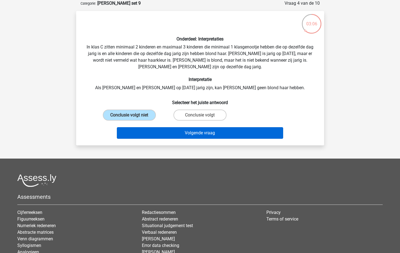
click at [178, 133] on button "Volgende vraag" at bounding box center [200, 133] width 166 height 12
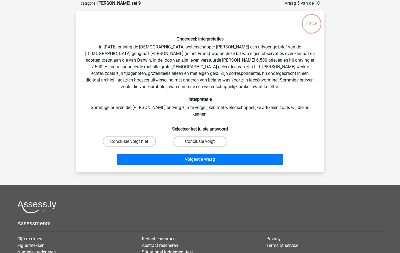
click at [199, 134] on div "Conclusie volgt" at bounding box center [200, 141] width 71 height 15
click at [199, 136] on label "Conclusie volgt" at bounding box center [200, 141] width 53 height 11
click at [200, 141] on input "Conclusie volgt" at bounding box center [202, 143] width 4 height 4
radio input "true"
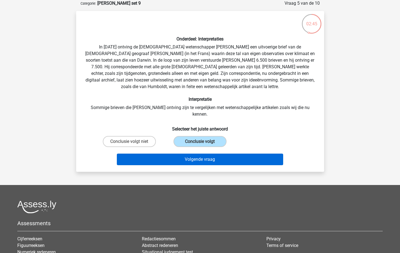
click at [200, 153] on button "Volgende vraag" at bounding box center [200, 159] width 166 height 12
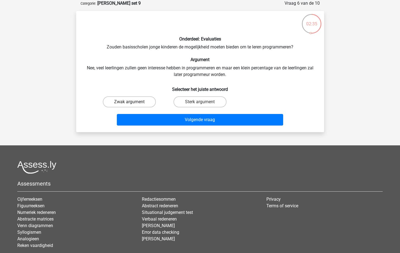
click at [129, 105] on label "Zwak argument" at bounding box center [129, 101] width 53 height 11
click at [129, 105] on input "Zwak argument" at bounding box center [131, 104] width 4 height 4
radio input "true"
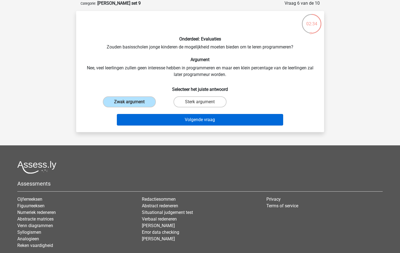
click at [158, 125] on button "Volgende vraag" at bounding box center [200, 120] width 166 height 12
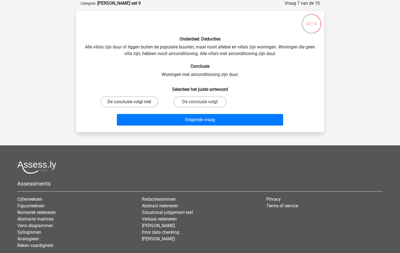
click at [151, 99] on label "De conclusie volgt niet" at bounding box center [129, 101] width 58 height 11
click at [133, 102] on input "De conclusie volgt niet" at bounding box center [131, 104] width 4 height 4
radio input "true"
click at [178, 126] on div "Volgende vraag" at bounding box center [200, 121] width 212 height 14
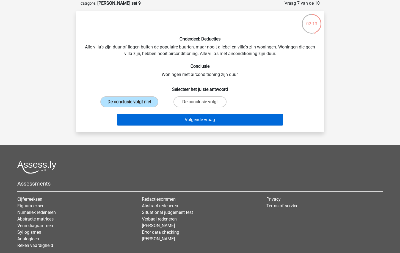
click at [177, 121] on button "Volgende vraag" at bounding box center [200, 120] width 166 height 12
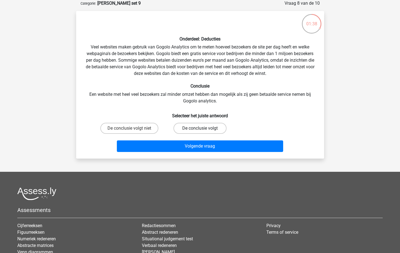
click at [191, 126] on label "De conclusie volgt" at bounding box center [200, 128] width 53 height 11
click at [200, 128] on input "De conclusie volgt" at bounding box center [202, 130] width 4 height 4
radio input "true"
click at [190, 153] on div "Volgende vraag" at bounding box center [200, 147] width 212 height 14
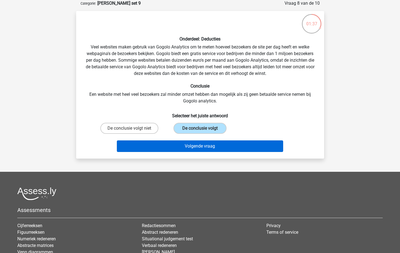
click at [190, 150] on button "Volgende vraag" at bounding box center [200, 146] width 166 height 12
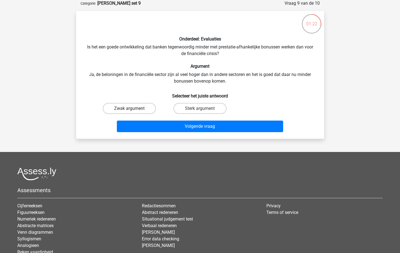
click at [124, 113] on label "Zwak argument" at bounding box center [129, 108] width 53 height 11
click at [129, 112] on input "Zwak argument" at bounding box center [131, 110] width 4 height 4
radio input "true"
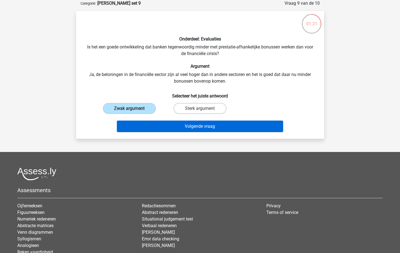
click at [155, 122] on button "Volgende vraag" at bounding box center [200, 126] width 166 height 12
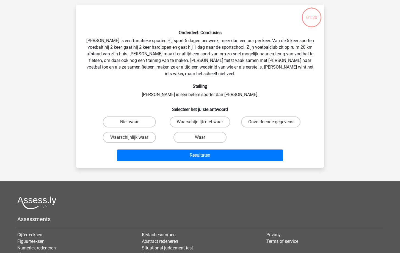
scroll to position [35, 0]
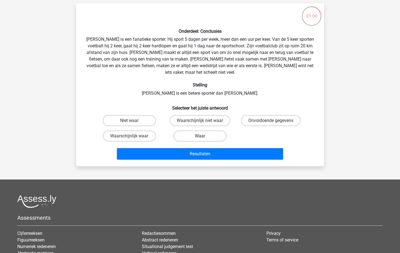
click at [196, 130] on label "Waar" at bounding box center [200, 135] width 53 height 11
click at [200, 136] on input "Waar" at bounding box center [202, 138] width 4 height 4
radio input "true"
click at [132, 136] on input "Waarschijnlijk waar" at bounding box center [131, 138] width 4 height 4
radio input "true"
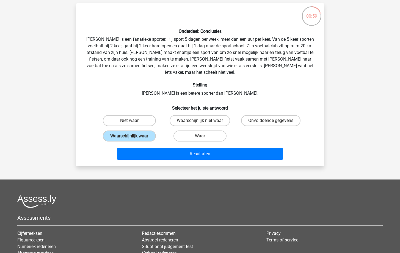
click at [146, 144] on div "Resultaten" at bounding box center [200, 153] width 230 height 18
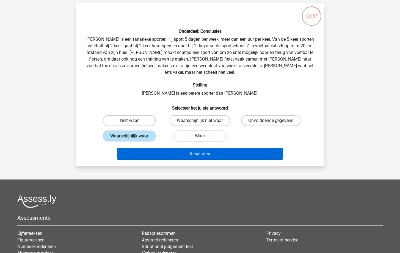
click at [150, 148] on button "Resultaten" at bounding box center [200, 154] width 166 height 12
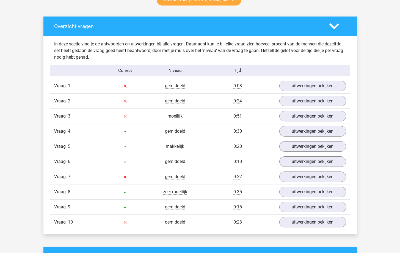
scroll to position [300, 0]
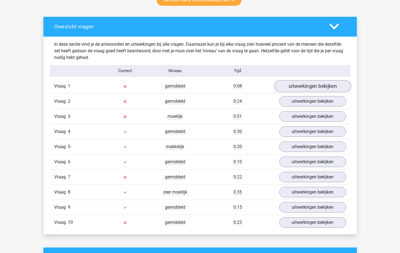
click at [325, 85] on link "uitwerkingen bekijken" at bounding box center [312, 86] width 77 height 12
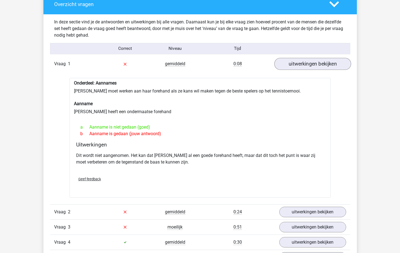
scroll to position [375, 0]
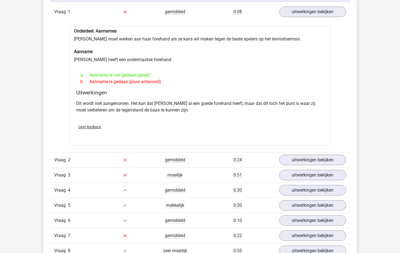
click at [318, 153] on div "Vraag 2 gemiddeld 0:24 uitwerkingen bekijken" at bounding box center [200, 159] width 300 height 15
click at [315, 159] on link "uitwerkingen bekijken" at bounding box center [312, 160] width 77 height 12
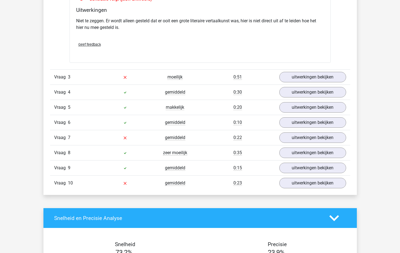
scroll to position [625, 0]
click at [295, 79] on link "uitwerkingen bekijken" at bounding box center [312, 77] width 77 height 12
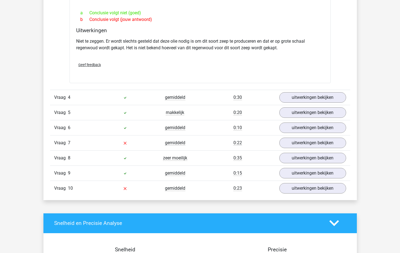
scroll to position [793, 0]
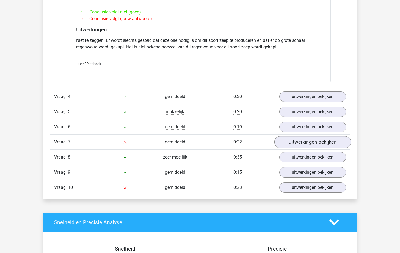
click at [308, 138] on link "uitwerkingen bekijken" at bounding box center [312, 142] width 77 height 12
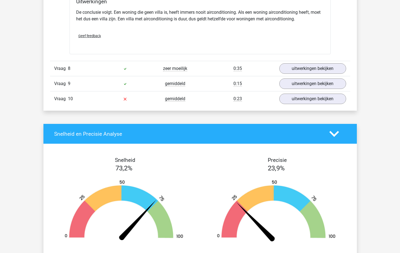
scroll to position [1023, 0]
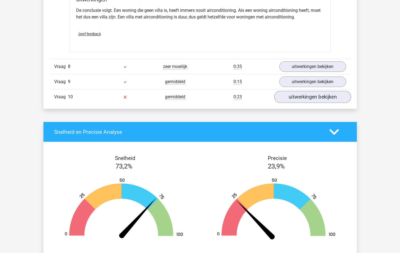
click at [307, 97] on link "uitwerkingen bekijken" at bounding box center [312, 97] width 77 height 12
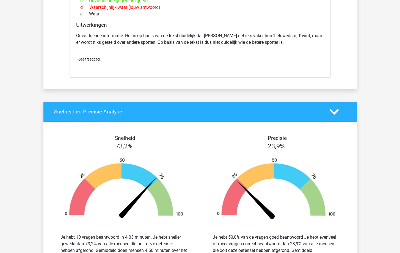
scroll to position [1420, 0]
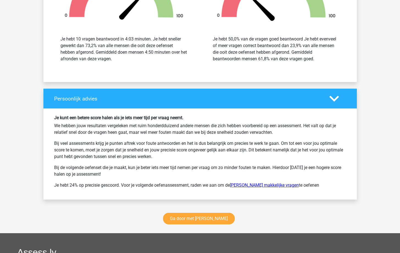
click at [278, 182] on link "Watson Glaser makkelijke vragen" at bounding box center [264, 184] width 69 height 5
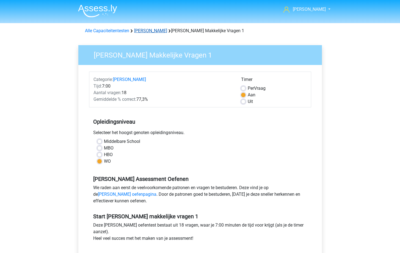
click at [156, 29] on link "[PERSON_NAME]" at bounding box center [150, 30] width 33 height 5
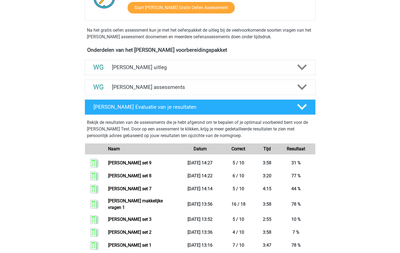
scroll to position [125, 0]
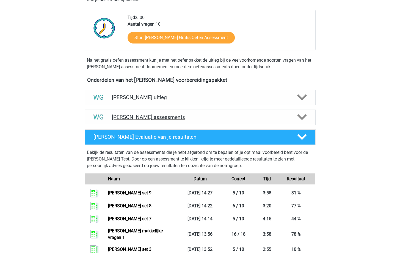
click at [303, 116] on icon at bounding box center [302, 117] width 10 height 10
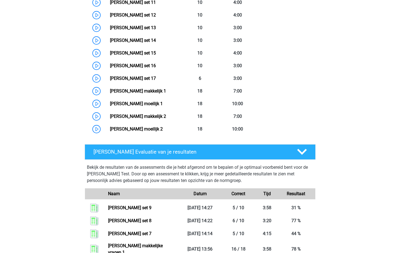
scroll to position [415, 0]
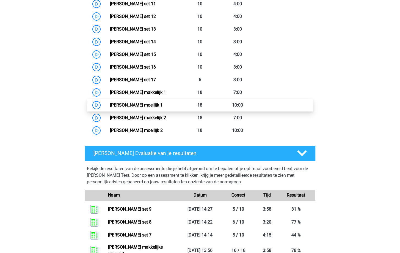
click at [136, 104] on link "Watson Glaser moeilijk 1" at bounding box center [136, 104] width 53 height 5
